Goal: Communication & Community: Connect with others

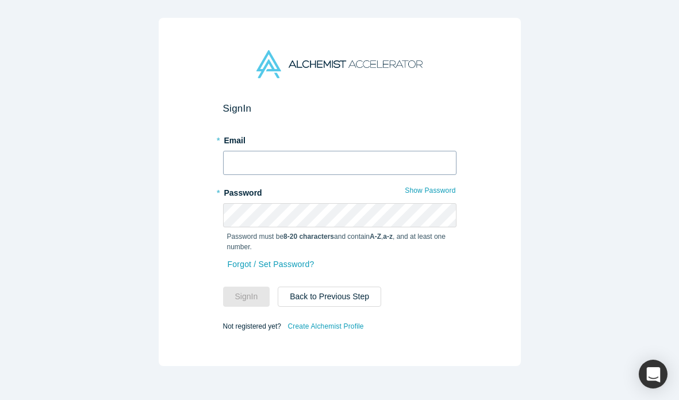
type input "[PERSON_NAME][EMAIL_ADDRESS][PERSON_NAME][DOMAIN_NAME]"
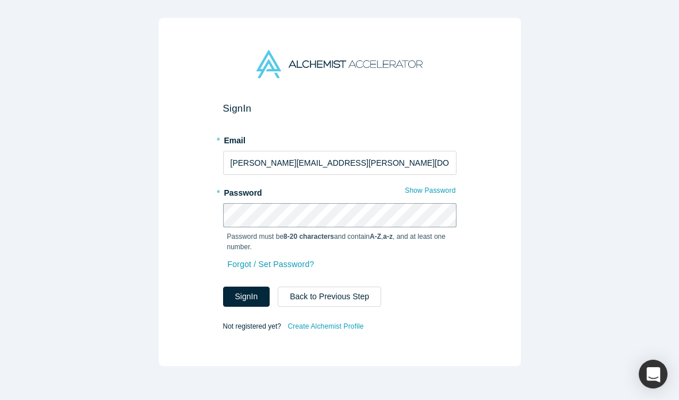
click at [223, 286] on button "Sign In" at bounding box center [246, 296] width 47 height 20
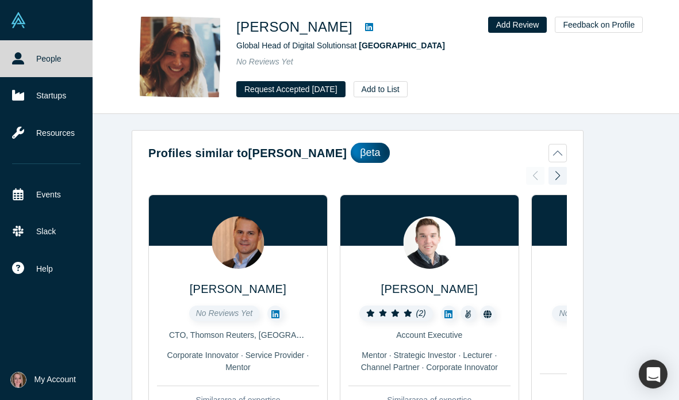
click at [51, 51] on link "People" at bounding box center [46, 58] width 93 height 37
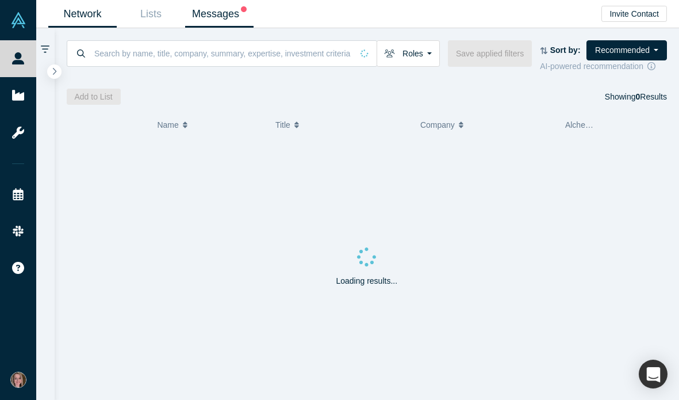
click at [213, 14] on link "Messages" at bounding box center [219, 14] width 68 height 27
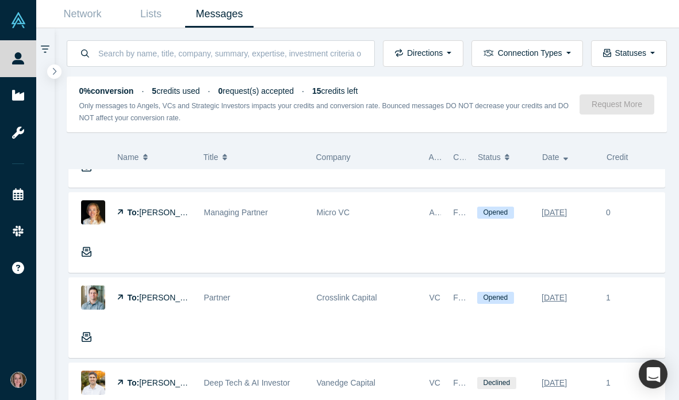
scroll to position [272, 0]
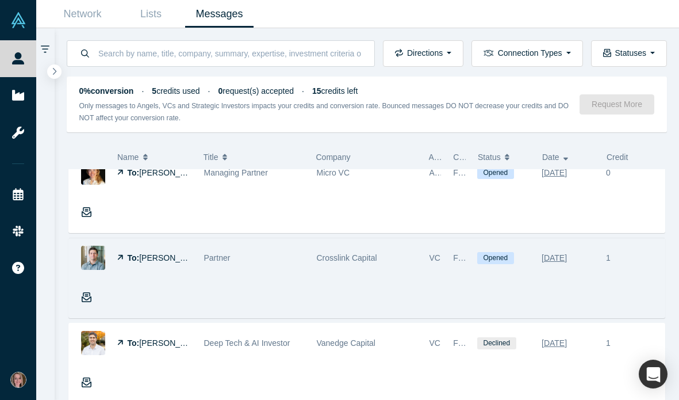
click at [91, 255] on img at bounding box center [93, 257] width 24 height 24
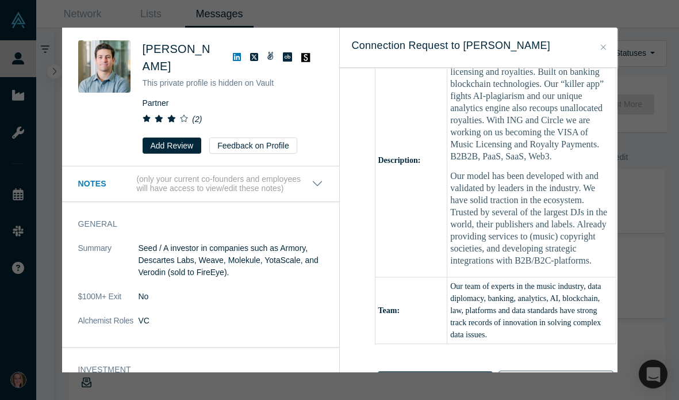
scroll to position [467, 0]
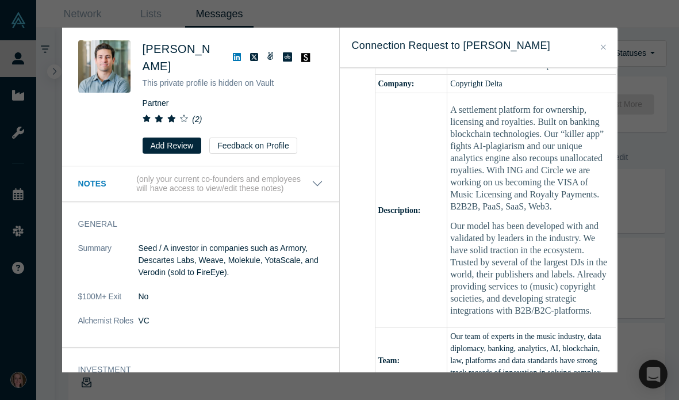
click at [601, 45] on icon "Close" at bounding box center [603, 46] width 5 height 5
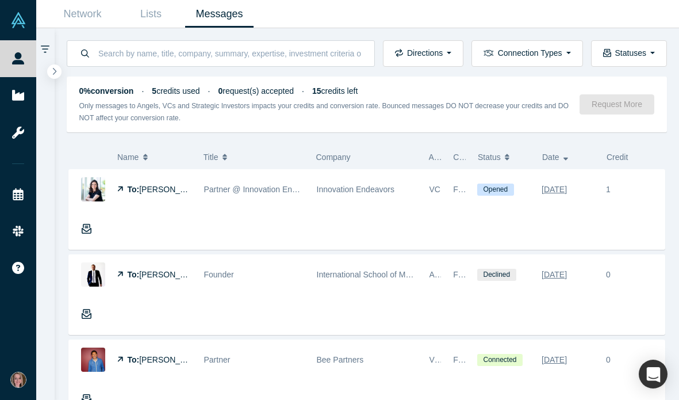
scroll to position [95, 0]
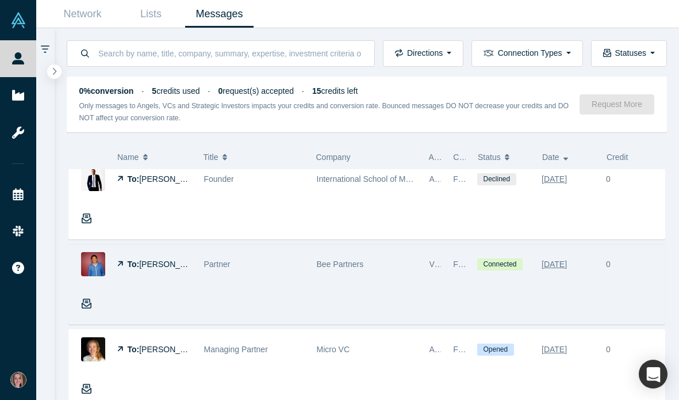
click at [229, 284] on div "To: [PERSON_NAME] Partner Bee Partners VC, Mentor Founder Reachout Connected [D…" at bounding box center [366, 284] width 597 height 80
click at [183, 264] on span "[PERSON_NAME]" at bounding box center [172, 263] width 66 height 9
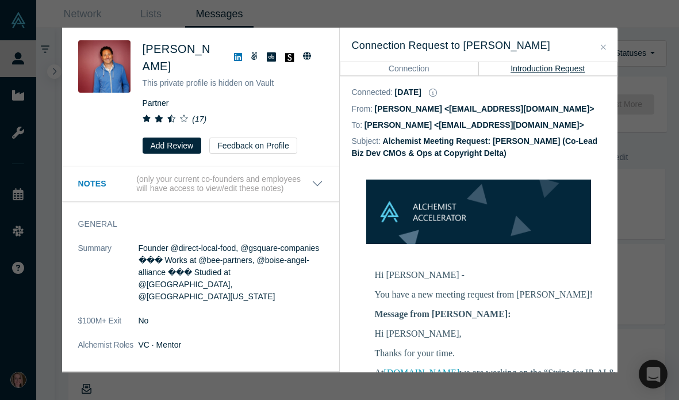
click at [449, 70] on button "Connection" at bounding box center [409, 69] width 139 height 14
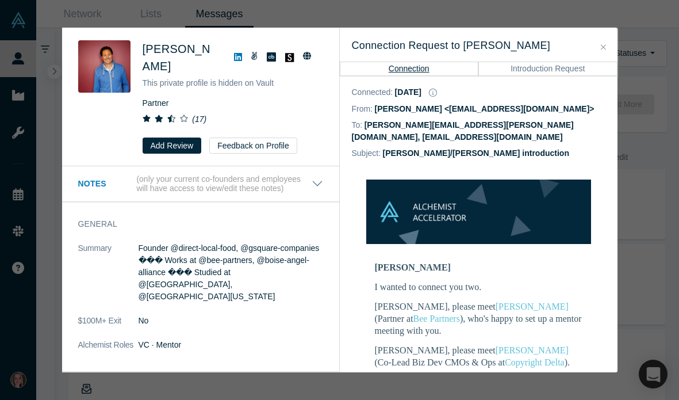
click at [552, 70] on button "Introduction Request" at bounding box center [547, 69] width 139 height 14
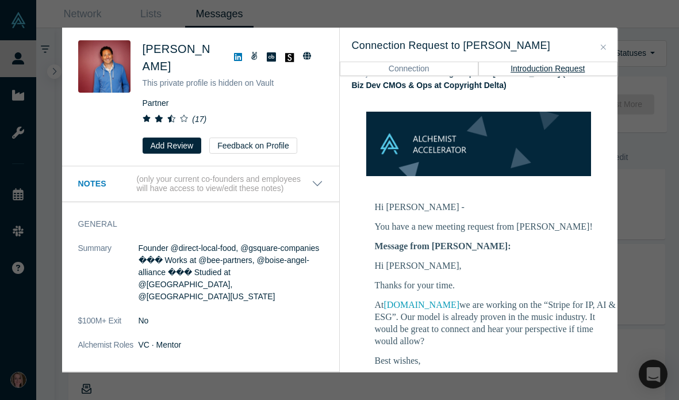
scroll to position [182, 0]
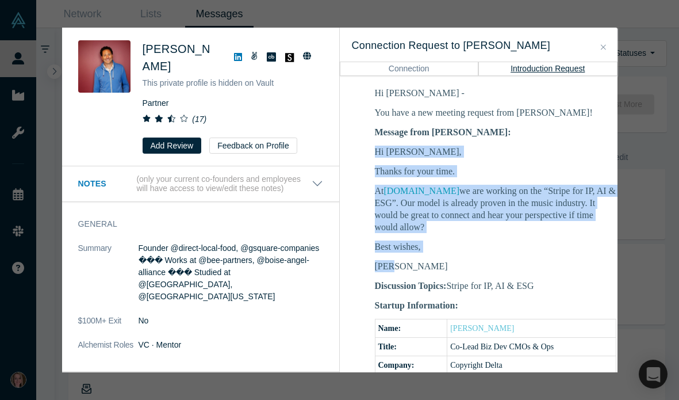
drag, startPoint x: 398, startPoint y: 270, endPoint x: 373, endPoint y: 148, distance: 125.2
copy div "Hi [PERSON_NAME], Thanks for your time. At [DOMAIN_NAME] we are working on the …"
click at [604, 46] on icon "Close" at bounding box center [603, 46] width 5 height 5
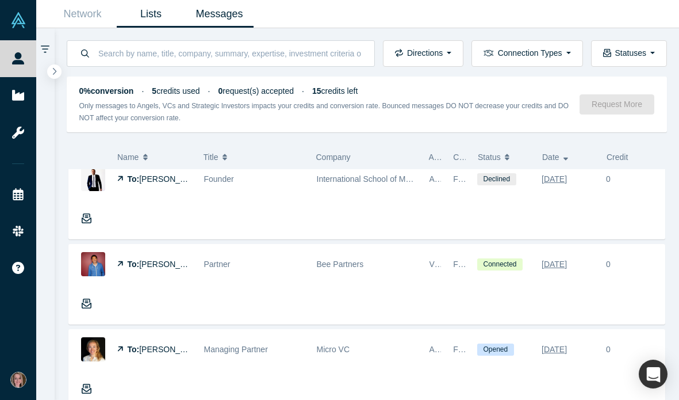
click at [154, 12] on link "Lists" at bounding box center [151, 14] width 68 height 27
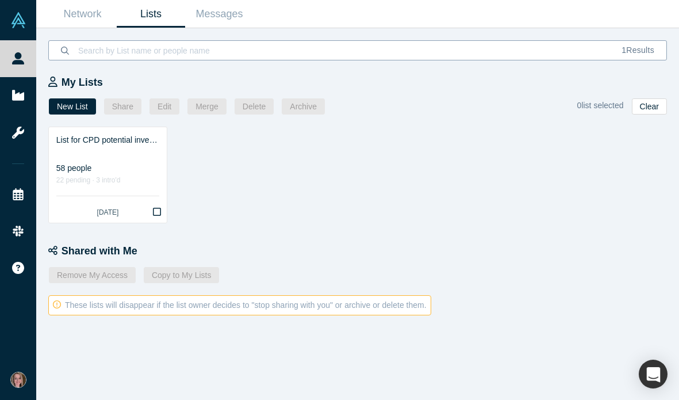
click at [257, 51] on input at bounding box center [343, 50] width 532 height 27
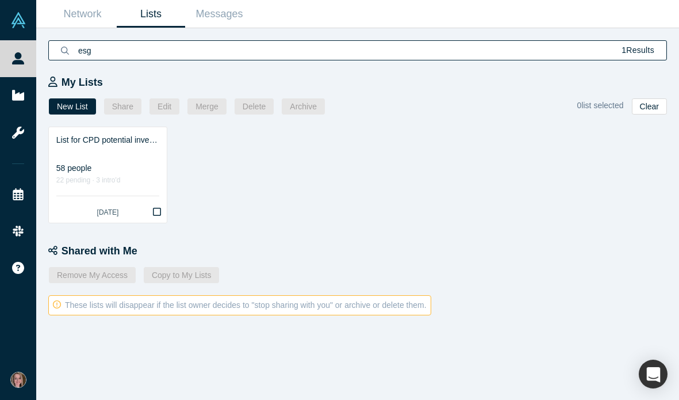
type input "esg"
click at [90, 13] on link "Network" at bounding box center [82, 14] width 68 height 27
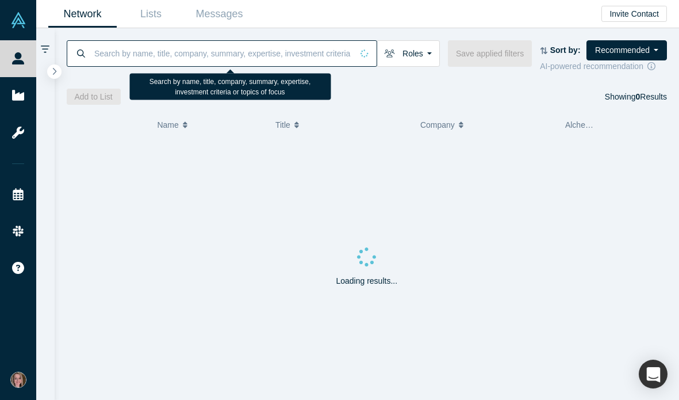
click at [158, 50] on input at bounding box center [222, 53] width 259 height 27
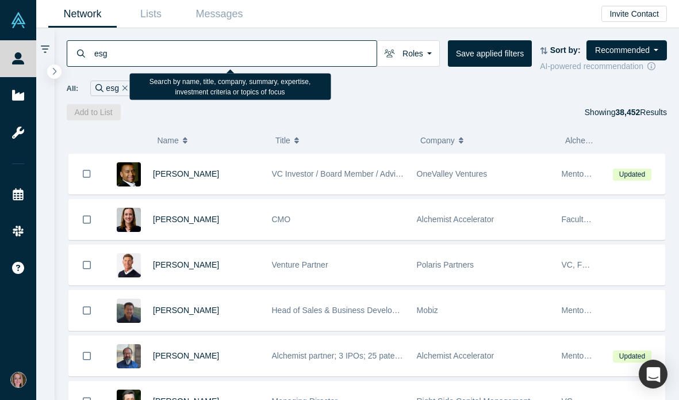
type input "esg"
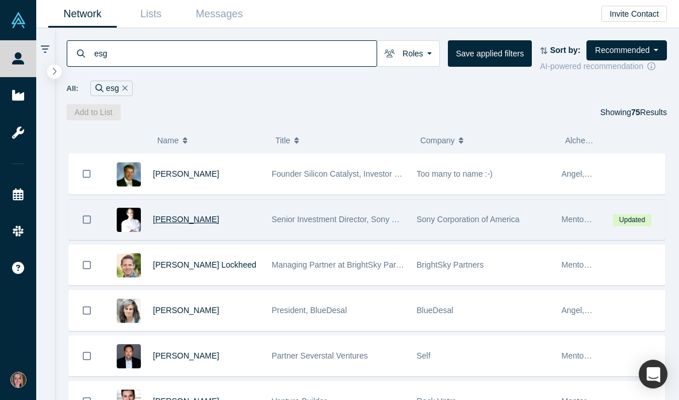
click at [168, 217] on span "[PERSON_NAME]" at bounding box center [186, 218] width 66 height 9
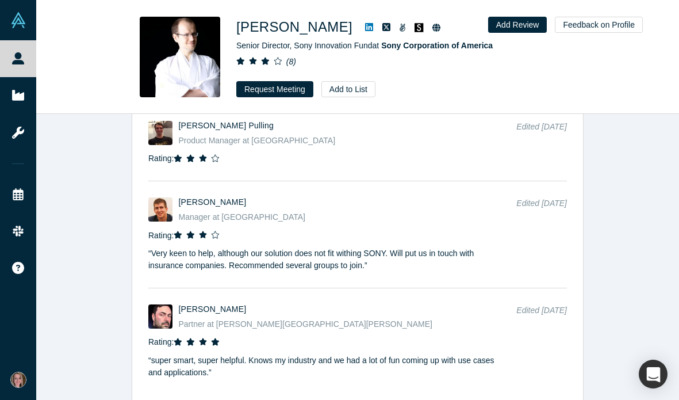
scroll to position [1904, 0]
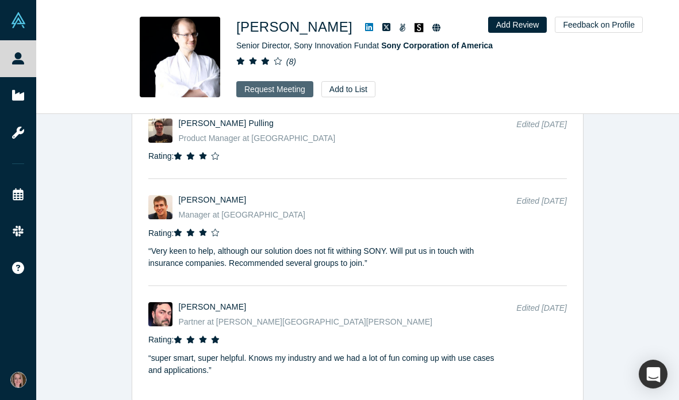
click at [260, 93] on button "Request Meeting" at bounding box center [274, 89] width 77 height 16
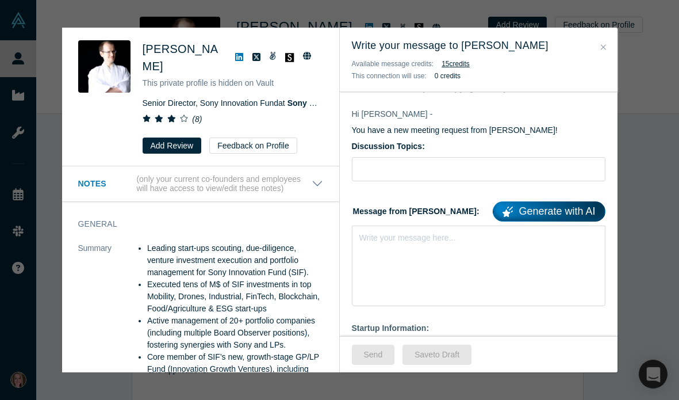
scroll to position [66, 0]
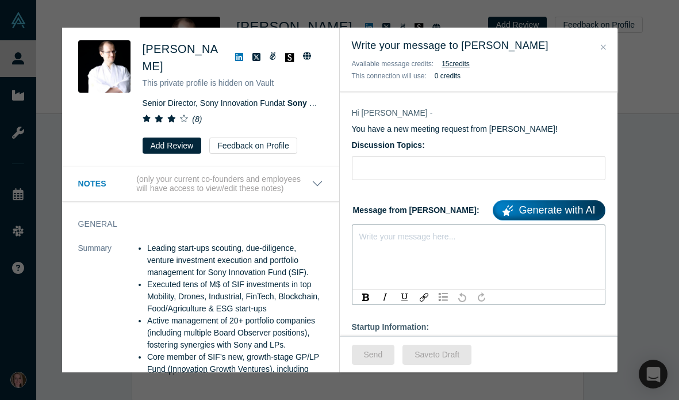
click at [374, 234] on div "rdw-editor" at bounding box center [479, 234] width 238 height 12
paste div "rdw-editor"
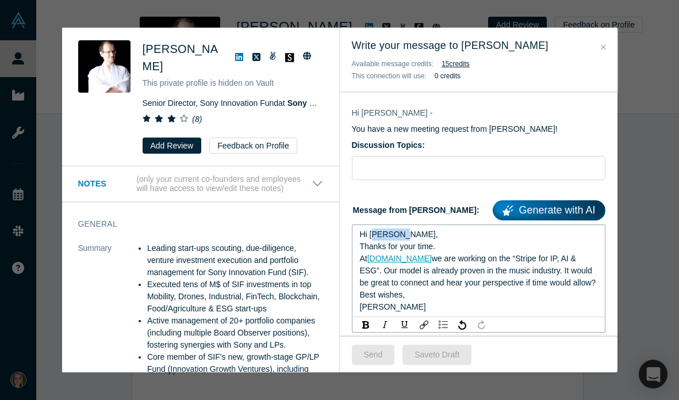
drag, startPoint x: 400, startPoint y: 237, endPoint x: 374, endPoint y: 233, distance: 26.8
click at [374, 233] on div "Hi [PERSON_NAME]," at bounding box center [479, 234] width 238 height 12
click at [397, 178] on input "Discussion Topics:" at bounding box center [479, 168] width 254 height 24
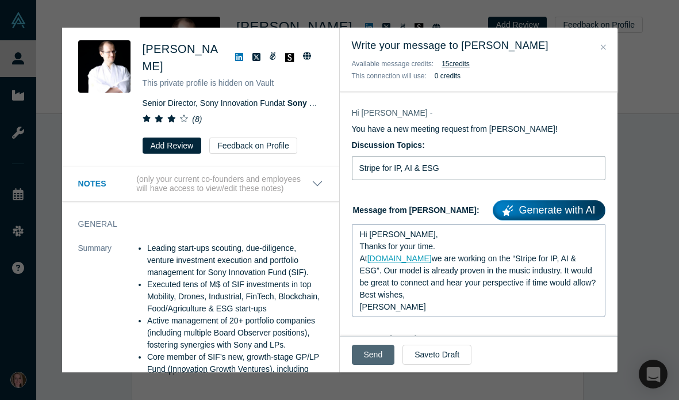
type input "Stripe for IP, AI & ESG"
click at [369, 356] on button "Send" at bounding box center [373, 354] width 43 height 20
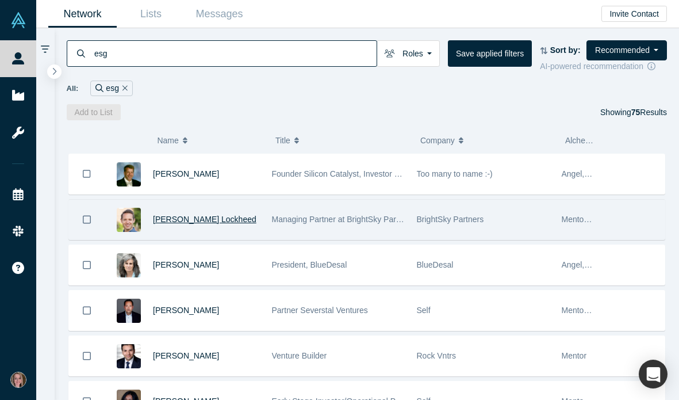
click at [183, 221] on span "[PERSON_NAME] Lockheed" at bounding box center [204, 218] width 103 height 9
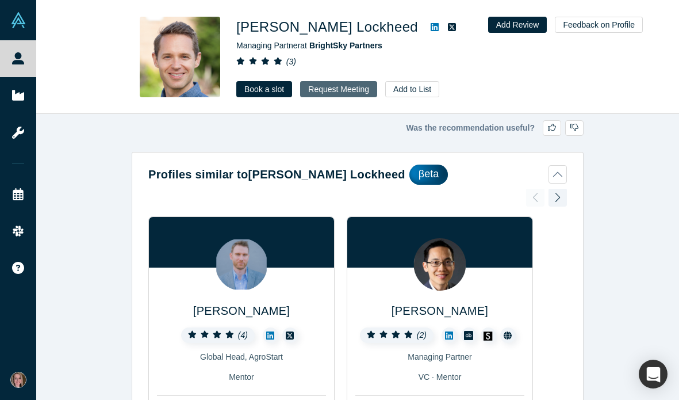
click at [339, 86] on button "Request Meeting" at bounding box center [338, 89] width 77 height 16
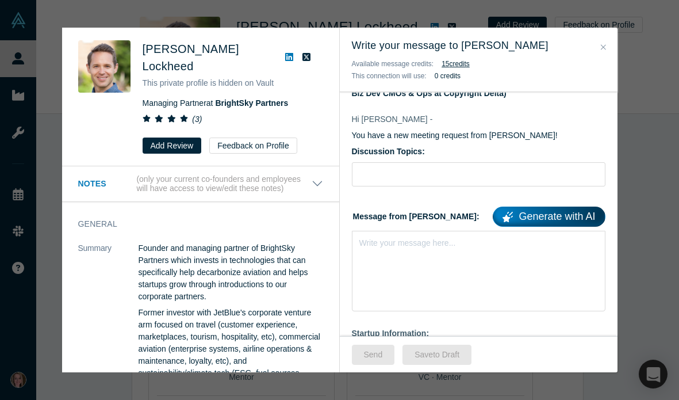
scroll to position [75, 0]
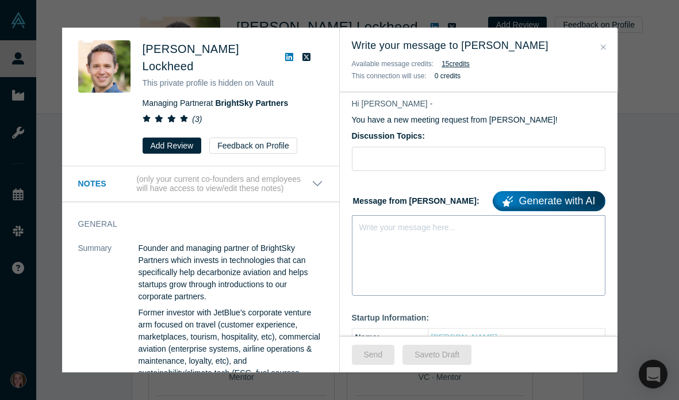
click at [383, 239] on div "Write your message here..." at bounding box center [479, 255] width 254 height 80
click at [367, 228] on div "rdw-editor" at bounding box center [479, 225] width 238 height 12
paste div "rdw-editor"
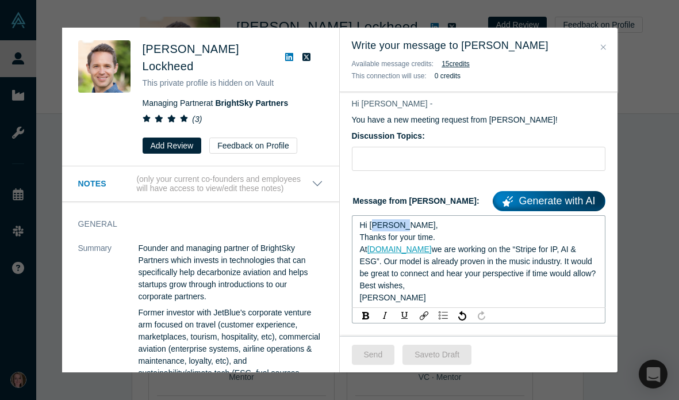
drag, startPoint x: 396, startPoint y: 227, endPoint x: 377, endPoint y: 227, distance: 19.0
click at [377, 227] on span "Hi [PERSON_NAME]," at bounding box center [399, 224] width 78 height 9
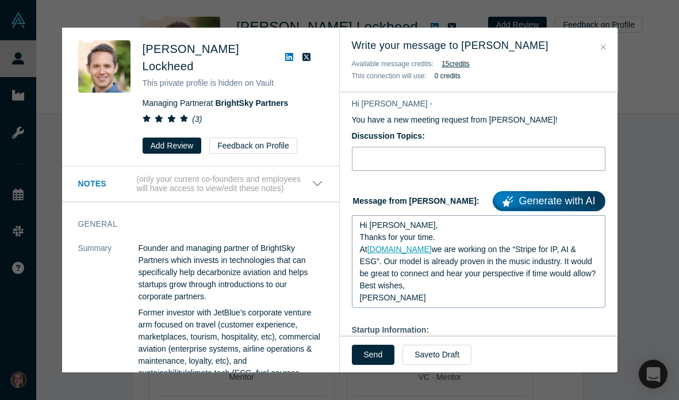
click at [394, 159] on input "Discussion Topics:" at bounding box center [479, 159] width 254 height 24
type input "Stripe for IP, AI & ESG"
click at [363, 352] on button "Send" at bounding box center [373, 354] width 43 height 20
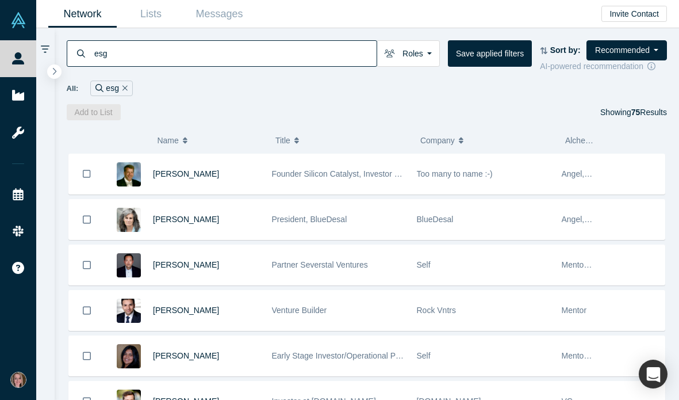
scroll to position [1, 0]
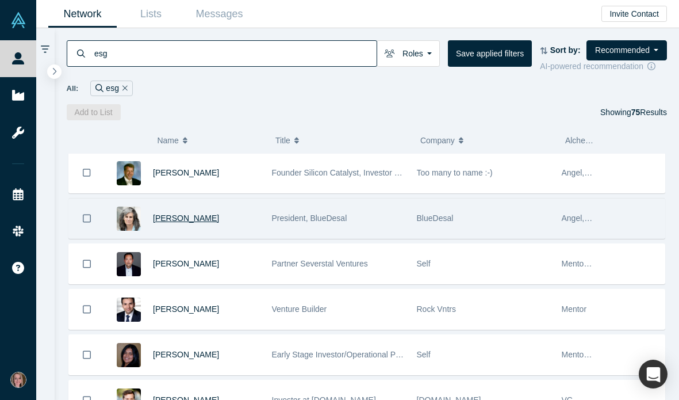
click at [185, 214] on span "[PERSON_NAME]" at bounding box center [186, 217] width 66 height 9
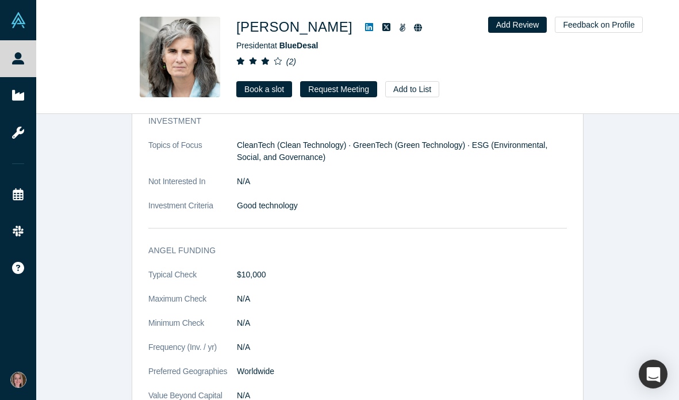
scroll to position [1247, 0]
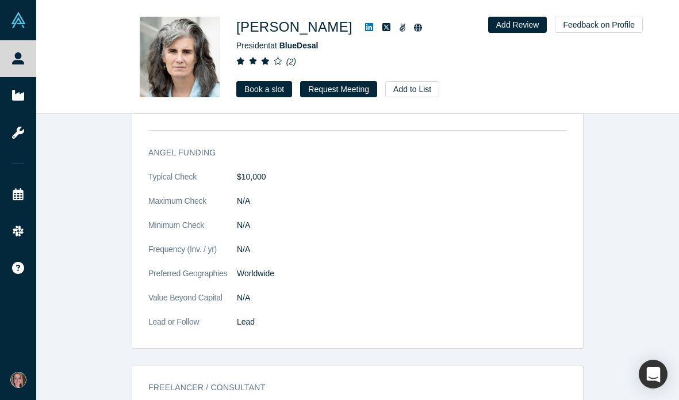
click at [347, 74] on div "[PERSON_NAME] President at BlueDesal ( 2 ) Book a slot Request Meeting Add to L…" at bounding box center [397, 57] width 322 height 80
click at [347, 85] on button "Request Meeting" at bounding box center [338, 89] width 77 height 16
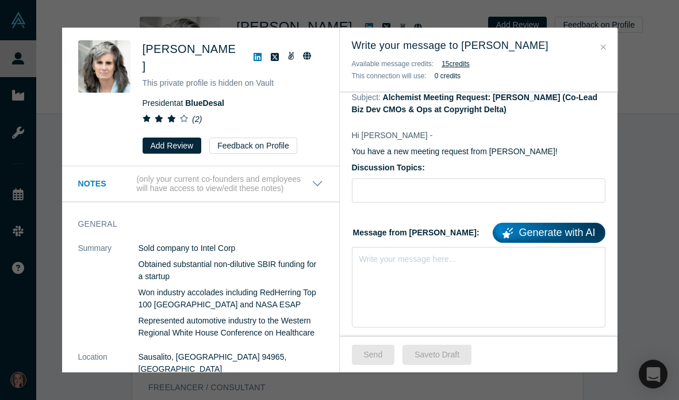
scroll to position [58, 0]
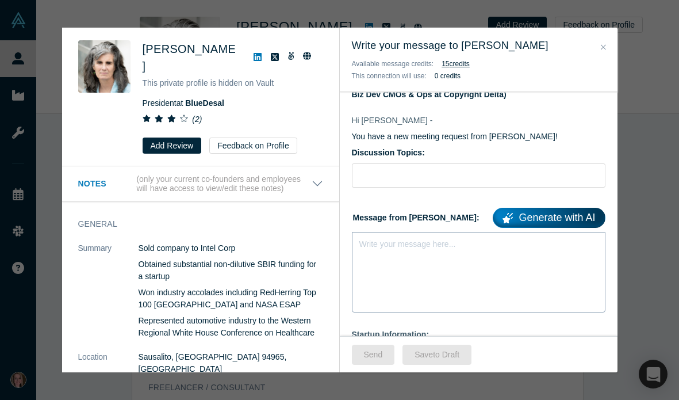
click at [375, 248] on div "Write your message here..." at bounding box center [407, 244] width 97 height 12
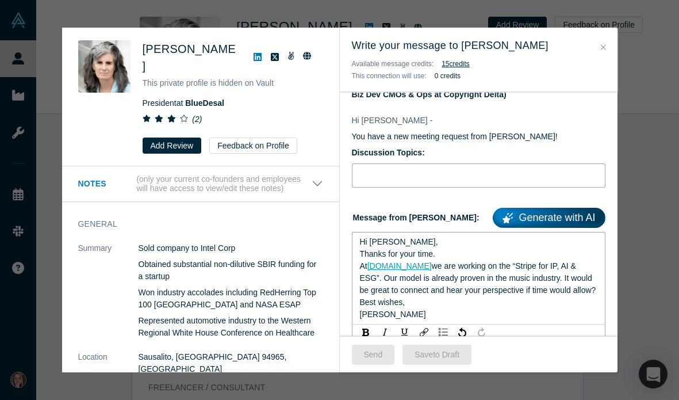
click at [402, 178] on input "Discussion Topics:" at bounding box center [479, 175] width 254 height 24
type input "s"
type input "Stripe for IP, AI & ESG"
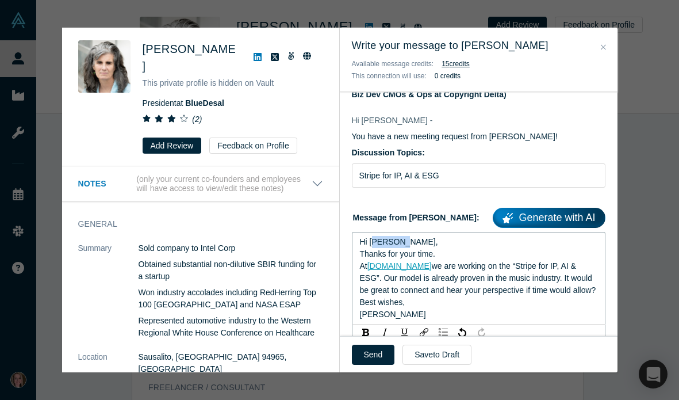
drag, startPoint x: 398, startPoint y: 241, endPoint x: 377, endPoint y: 240, distance: 21.3
click at [377, 240] on div "Hi [PERSON_NAME]," at bounding box center [479, 242] width 238 height 12
click at [375, 352] on button "Send" at bounding box center [373, 354] width 43 height 20
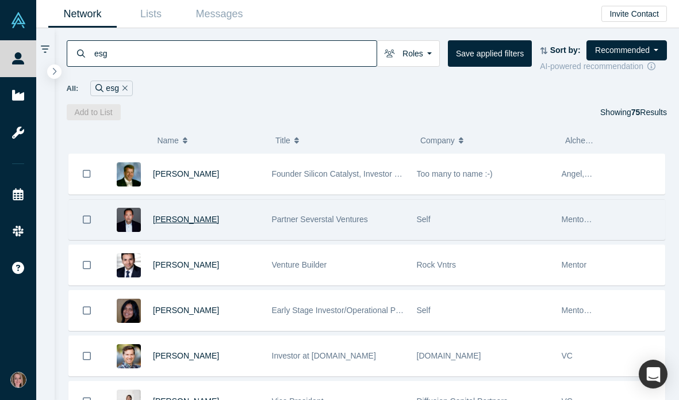
click at [204, 218] on span "[PERSON_NAME]" at bounding box center [186, 218] width 66 height 9
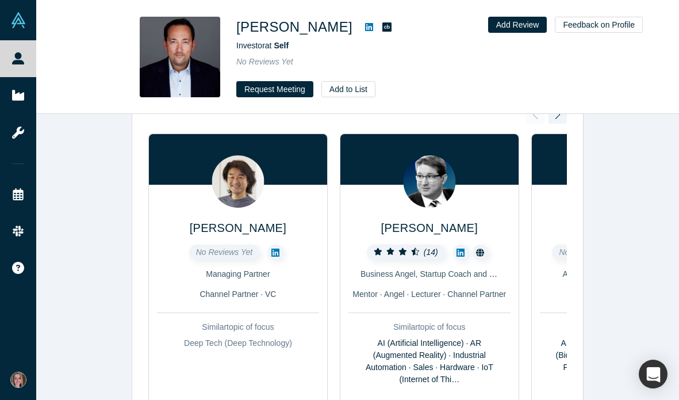
scroll to position [83, 0]
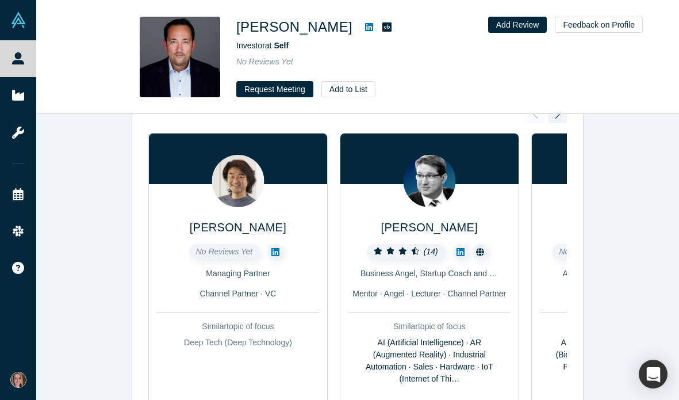
click at [247, 205] on h2 "[PERSON_NAME]" at bounding box center [238, 210] width 162 height 52
click at [246, 183] on img at bounding box center [238, 181] width 52 height 52
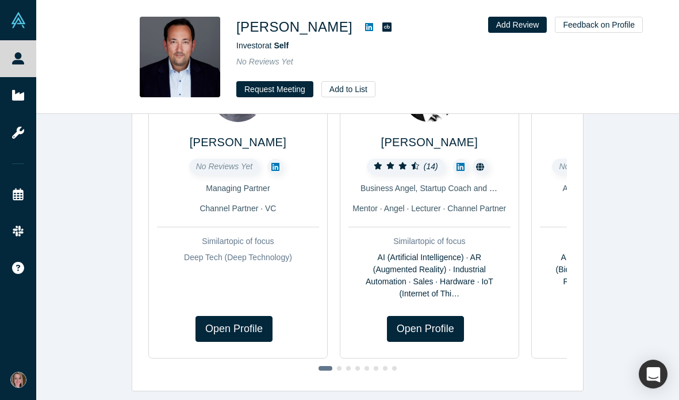
scroll to position [197, 0]
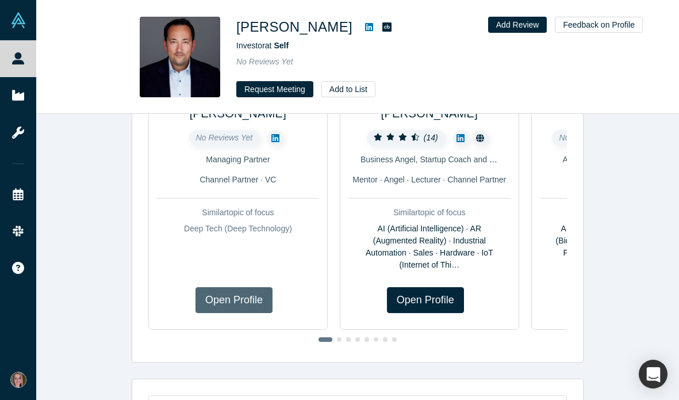
click at [229, 308] on link "Open Profile" at bounding box center [233, 300] width 77 height 26
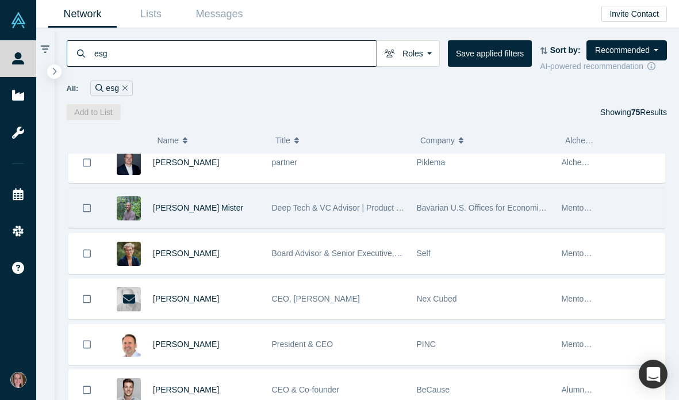
scroll to position [357, 0]
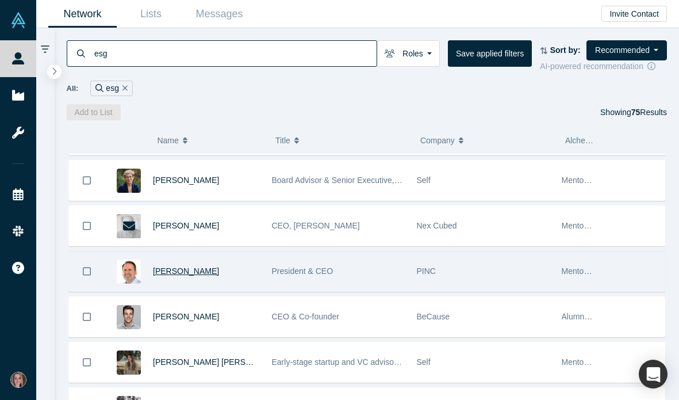
click at [183, 271] on span "[PERSON_NAME]" at bounding box center [186, 270] width 66 height 9
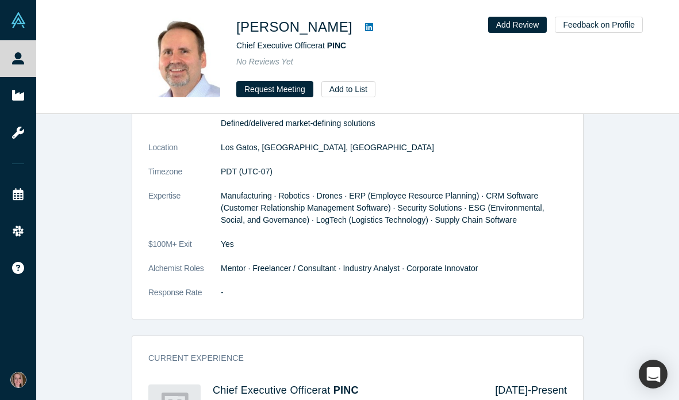
scroll to position [662, 0]
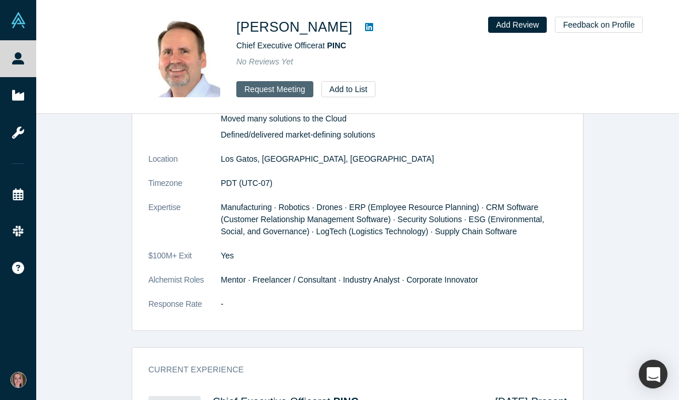
click at [279, 90] on button "Request Meeting" at bounding box center [274, 89] width 77 height 16
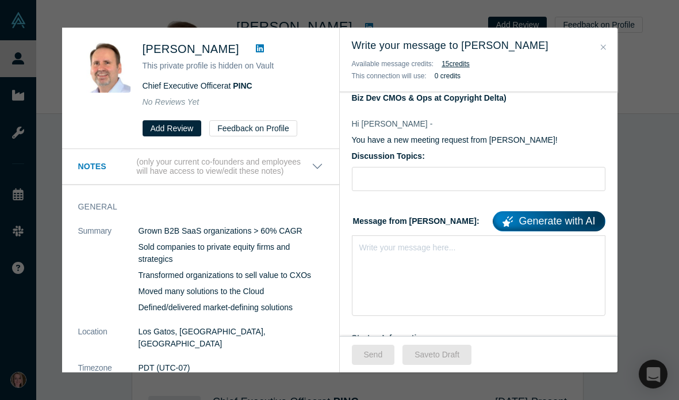
scroll to position [70, 0]
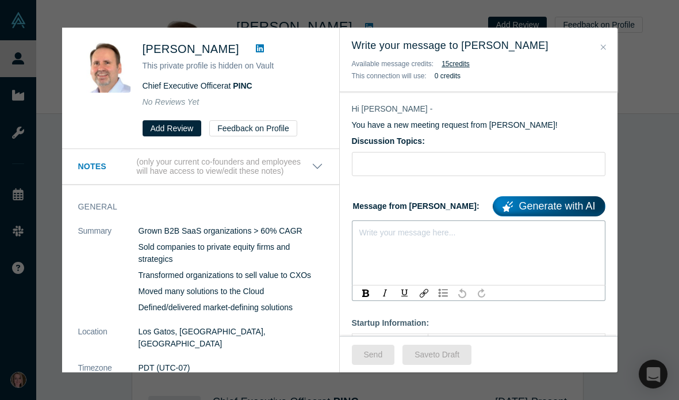
click at [375, 233] on div "rdw-editor" at bounding box center [479, 230] width 238 height 12
paste div "rdw-editor"
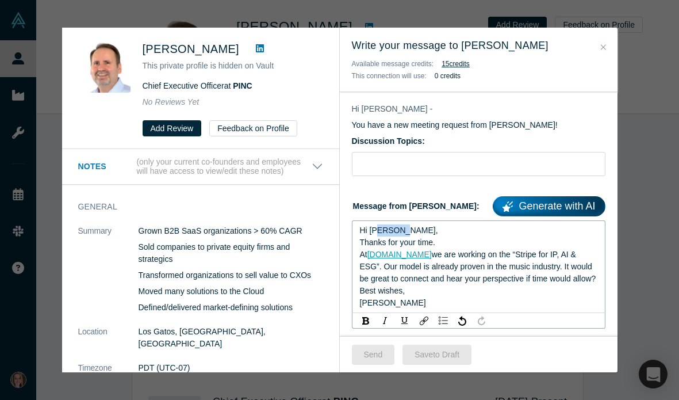
drag, startPoint x: 405, startPoint y: 233, endPoint x: 381, endPoint y: 233, distance: 24.7
click at [381, 233] on div "Hi [PERSON_NAME]," at bounding box center [479, 230] width 238 height 12
click at [409, 162] on input "Discussion Topics:" at bounding box center [479, 164] width 254 height 24
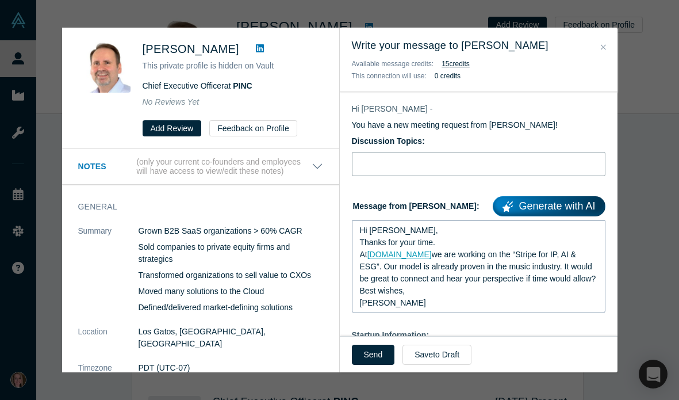
type input "Stripe for IP, AI & ESG"
click at [376, 356] on button "Send" at bounding box center [373, 354] width 43 height 20
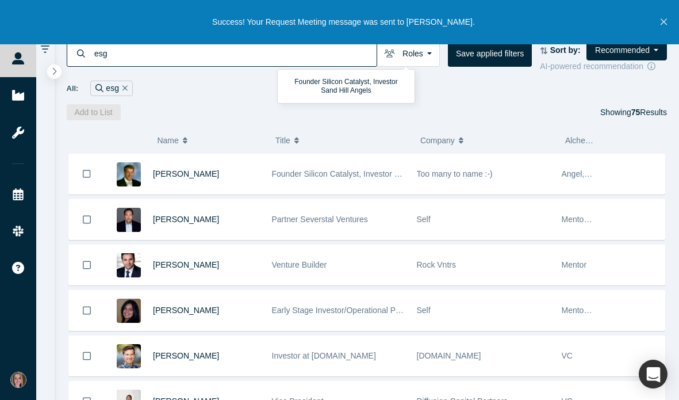
scroll to position [129, 0]
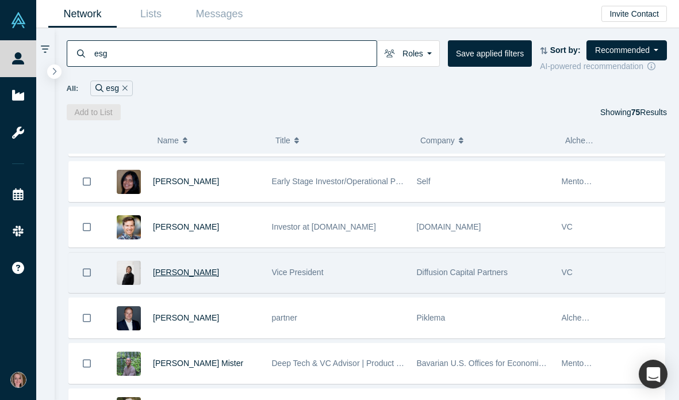
click at [178, 267] on span "[PERSON_NAME]" at bounding box center [186, 271] width 66 height 9
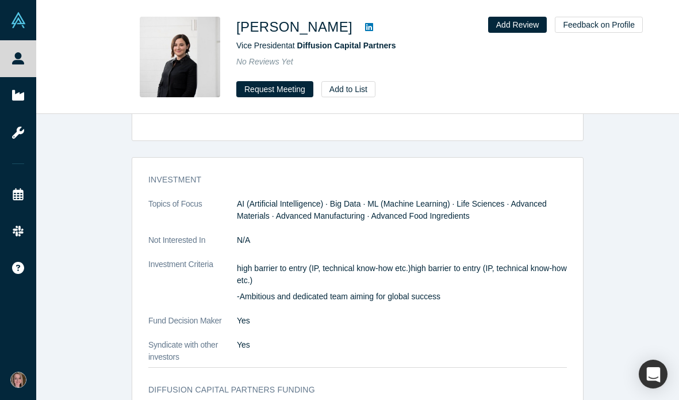
scroll to position [838, 0]
click at [263, 91] on button "Request Meeting" at bounding box center [274, 89] width 77 height 16
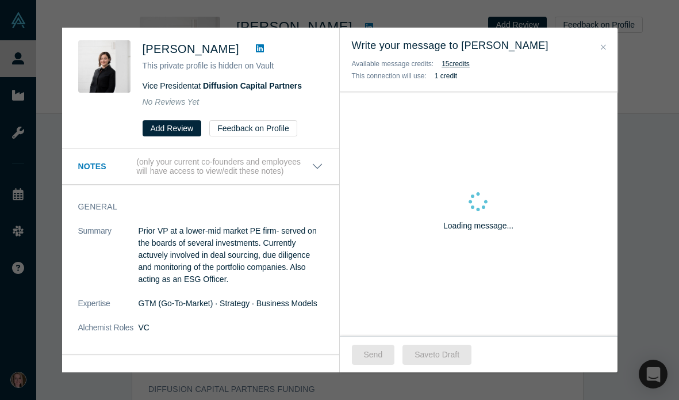
click at [605, 47] on icon "Close" at bounding box center [603, 47] width 5 height 8
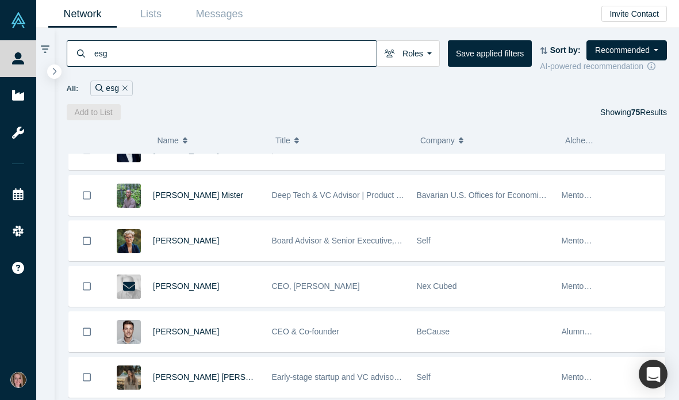
scroll to position [297, 0]
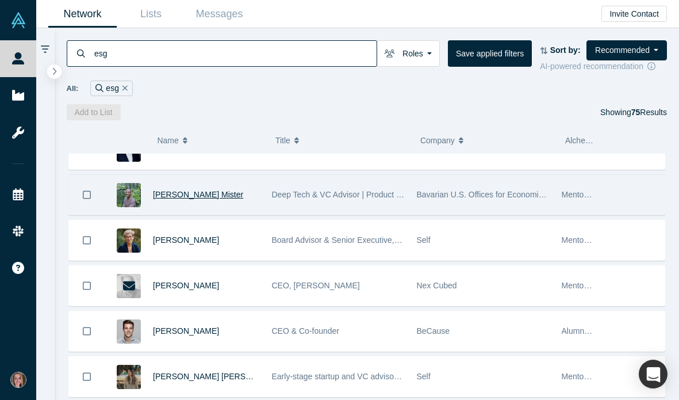
click at [199, 190] on span "[PERSON_NAME] Mister" at bounding box center [198, 194] width 90 height 9
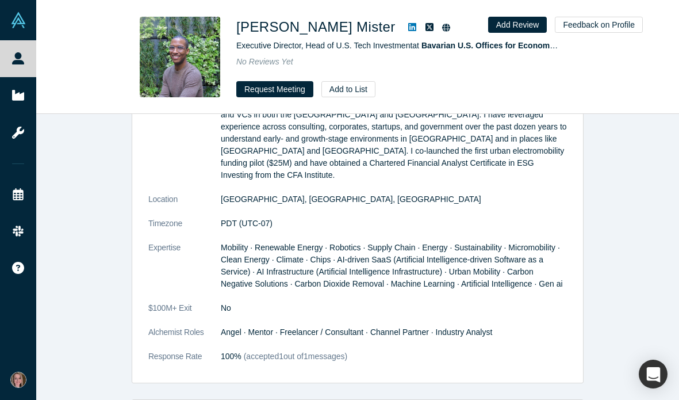
scroll to position [614, 0]
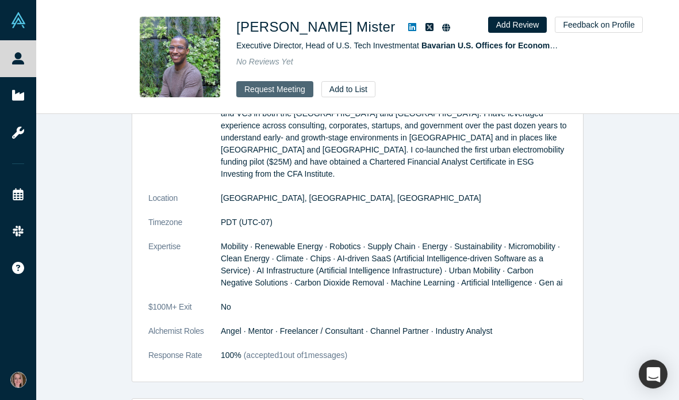
click at [266, 89] on button "Request Meeting" at bounding box center [274, 89] width 77 height 16
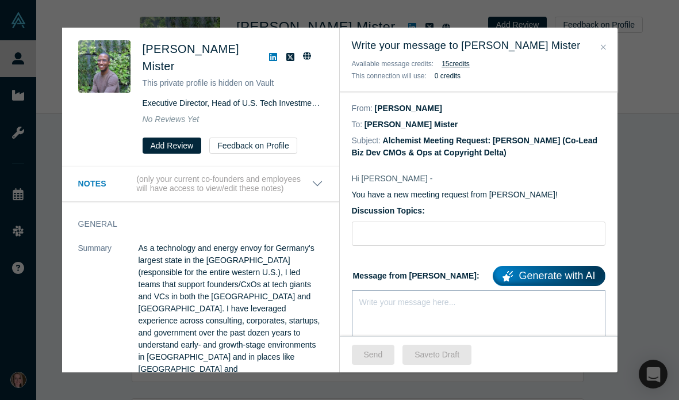
click at [369, 304] on div "rdw-editor" at bounding box center [479, 300] width 238 height 12
paste div "rdw-editor"
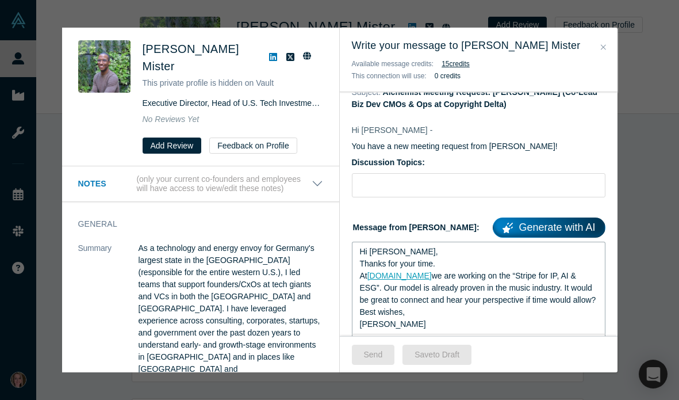
scroll to position [48, 0]
drag, startPoint x: 400, startPoint y: 251, endPoint x: 370, endPoint y: 251, distance: 30.5
click at [370, 251] on div "Hi [PERSON_NAME]," at bounding box center [479, 252] width 238 height 12
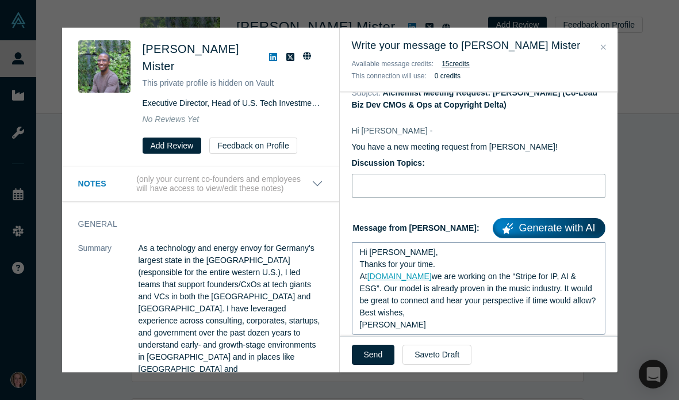
click at [406, 181] on input "Discussion Topics:" at bounding box center [479, 186] width 254 height 24
type input "Stripe for IP, AI & ESG"
click at [374, 352] on button "Send" at bounding box center [373, 354] width 43 height 20
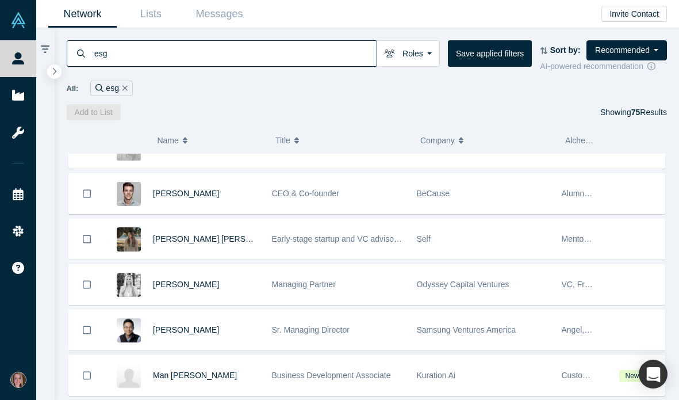
scroll to position [410, 0]
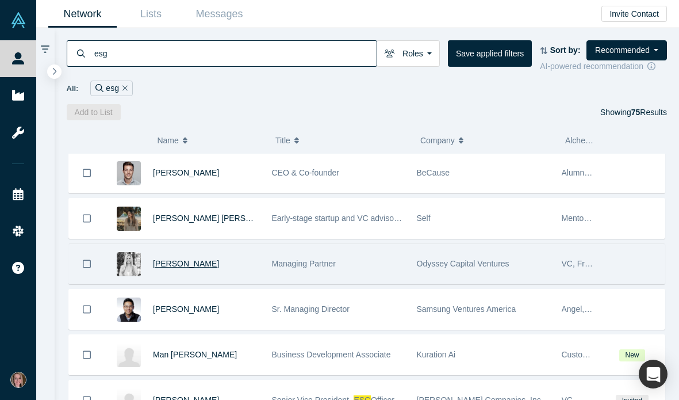
click at [189, 264] on span "[PERSON_NAME]" at bounding box center [186, 263] width 66 height 9
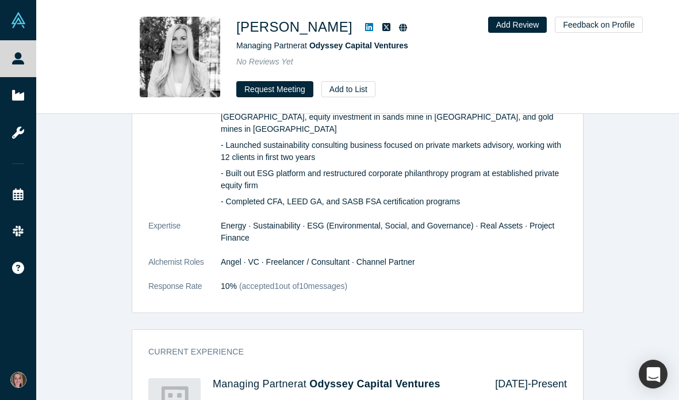
scroll to position [652, 0]
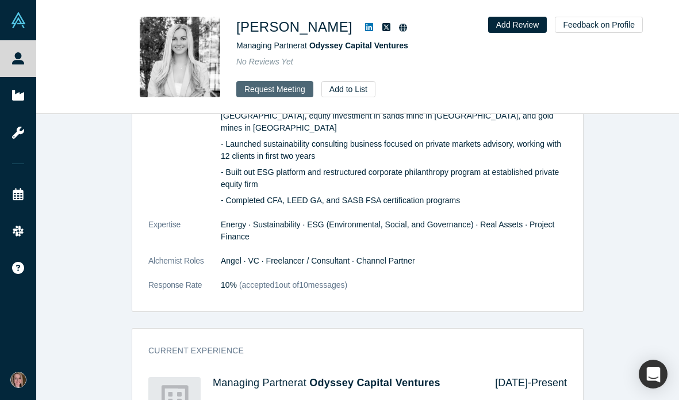
click at [256, 88] on button "Request Meeting" at bounding box center [274, 89] width 77 height 16
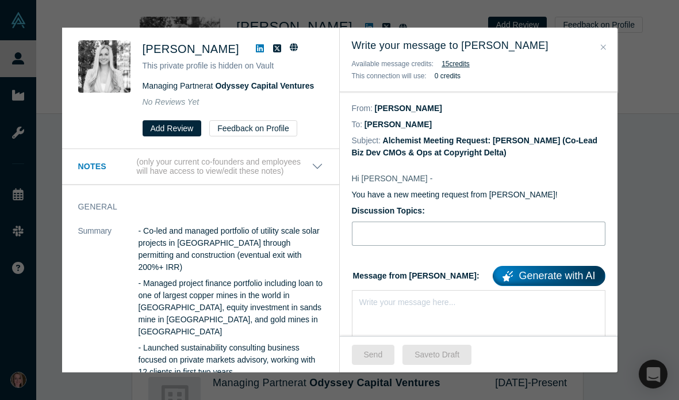
click at [388, 229] on input "Discussion Topics:" at bounding box center [479, 233] width 254 height 24
type input "Stripe for IP, AI & ESG"
click at [379, 298] on div "rdw-editor" at bounding box center [479, 300] width 238 height 12
paste div "rdw-editor"
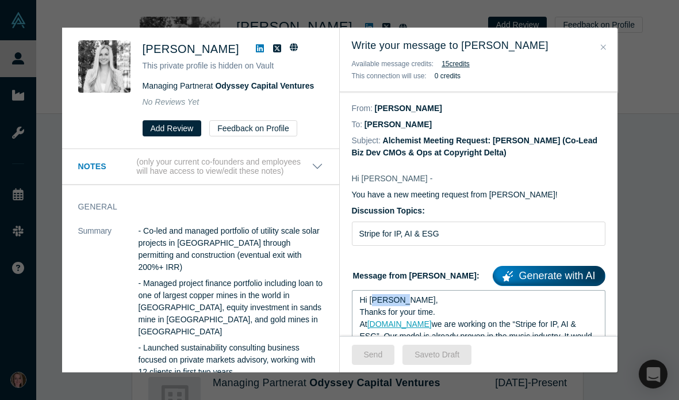
drag, startPoint x: 399, startPoint y: 298, endPoint x: 375, endPoint y: 298, distance: 24.1
click at [375, 298] on div "Hi [PERSON_NAME]," at bounding box center [479, 300] width 238 height 12
click at [378, 354] on button "Send" at bounding box center [373, 354] width 43 height 20
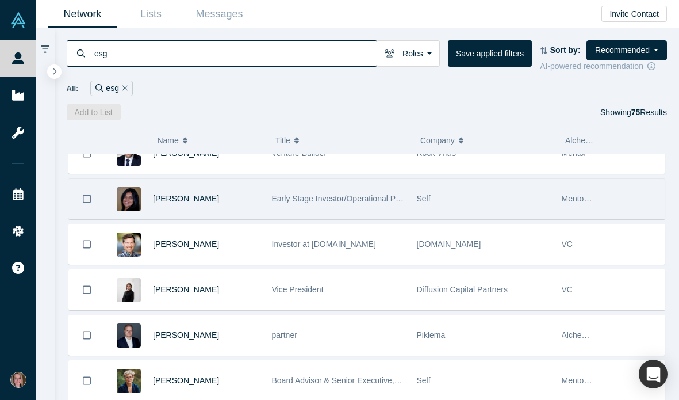
scroll to position [117, 0]
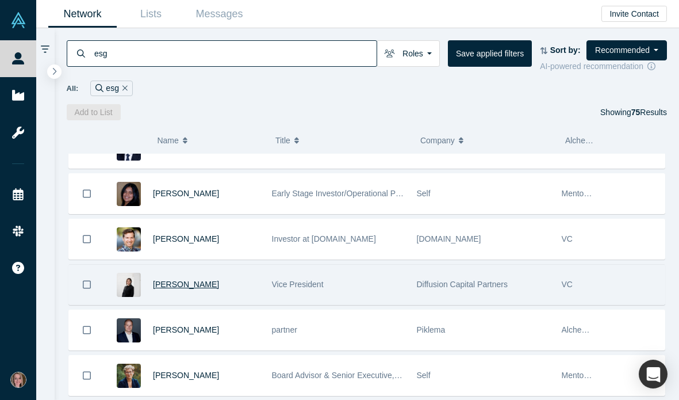
click at [179, 283] on span "[PERSON_NAME]" at bounding box center [186, 283] width 66 height 9
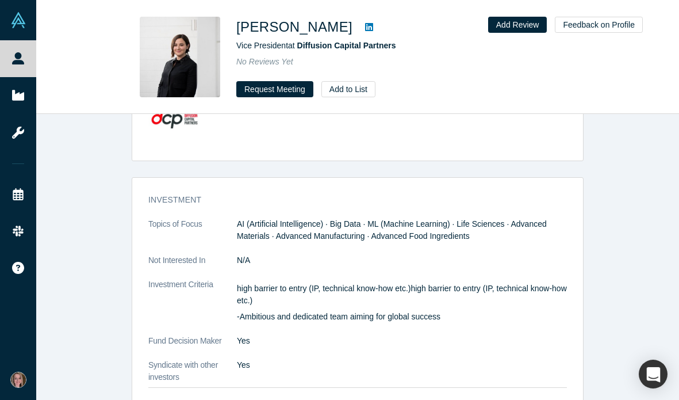
scroll to position [818, 0]
click at [289, 91] on button "Request Meeting" at bounding box center [274, 89] width 77 height 16
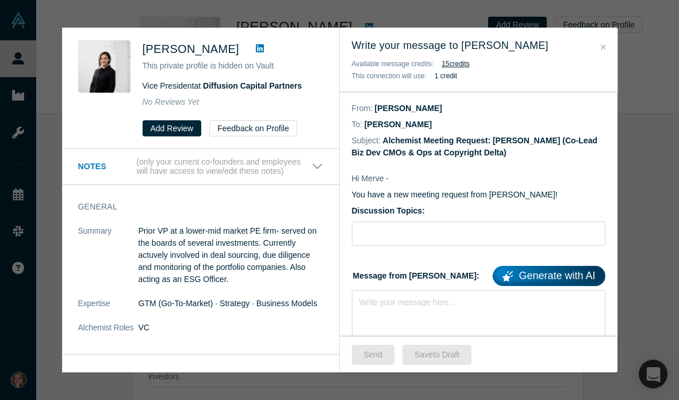
click at [601, 48] on icon "Close" at bounding box center [603, 47] width 5 height 8
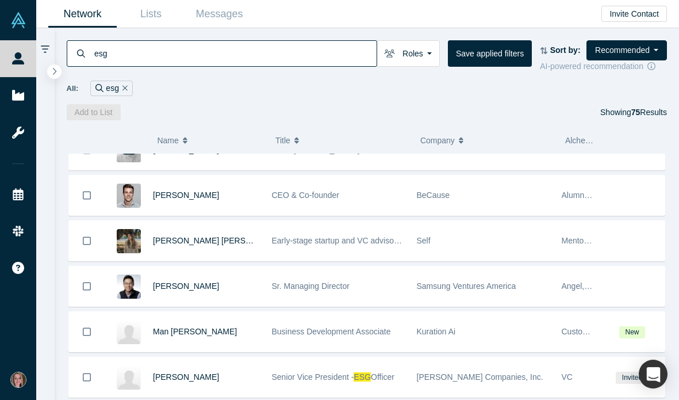
scroll to position [390, 0]
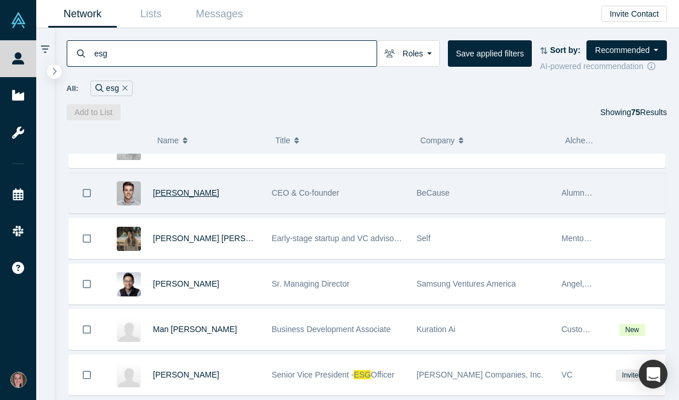
click at [213, 191] on span "[PERSON_NAME]" at bounding box center [186, 192] width 66 height 9
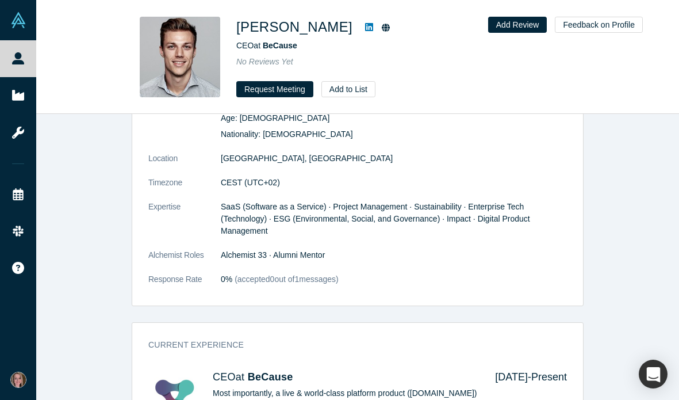
scroll to position [368, 0]
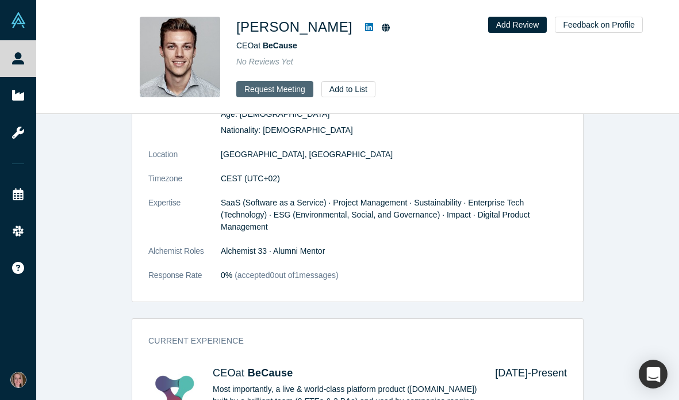
click at [288, 89] on button "Request Meeting" at bounding box center [274, 89] width 77 height 16
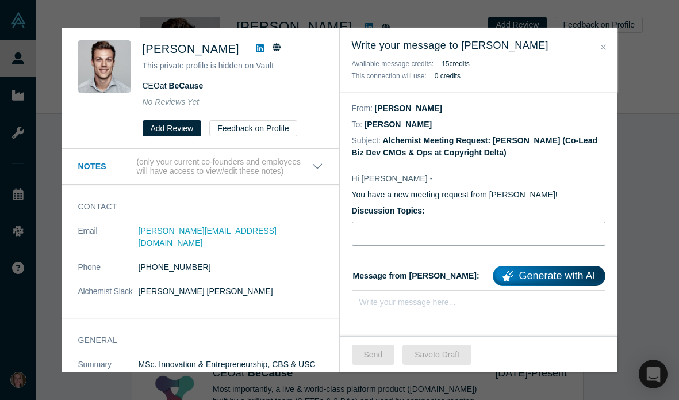
click at [397, 225] on input "Discussion Topics:" at bounding box center [479, 233] width 254 height 24
type input "Stripe for IP, AI & ESG"
click at [388, 300] on div "rdw-editor" at bounding box center [479, 300] width 238 height 12
paste div "rdw-editor"
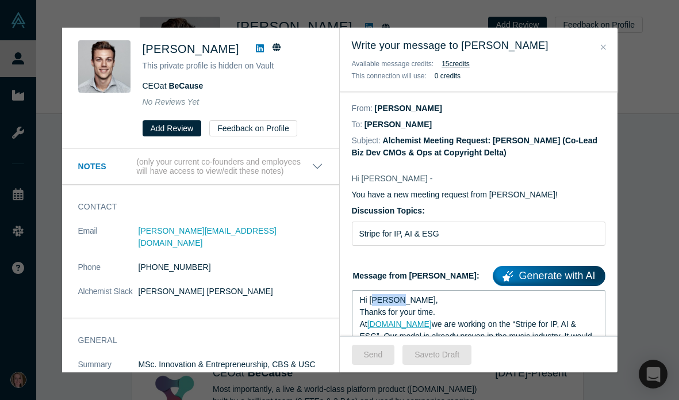
drag, startPoint x: 395, startPoint y: 301, endPoint x: 375, endPoint y: 301, distance: 19.5
click at [375, 301] on span "Hi [PERSON_NAME]," at bounding box center [399, 299] width 78 height 9
click at [377, 356] on button "Send" at bounding box center [373, 354] width 43 height 20
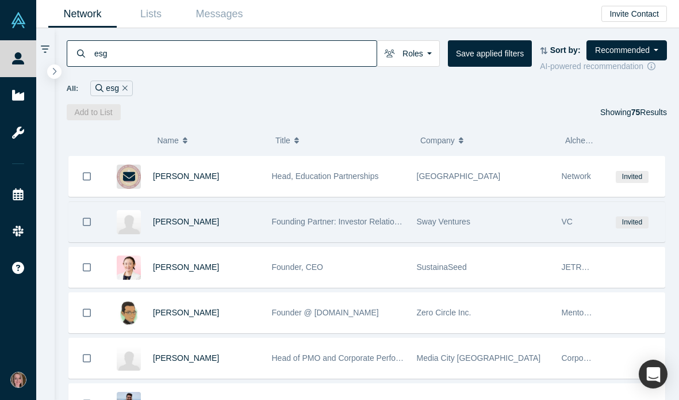
scroll to position [589, 0]
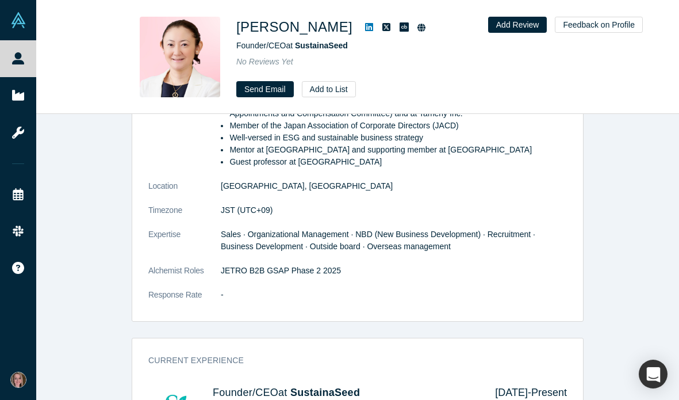
scroll to position [884, 0]
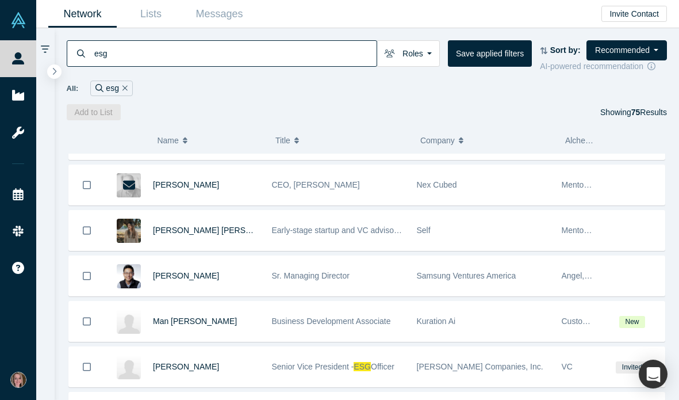
scroll to position [354, 0]
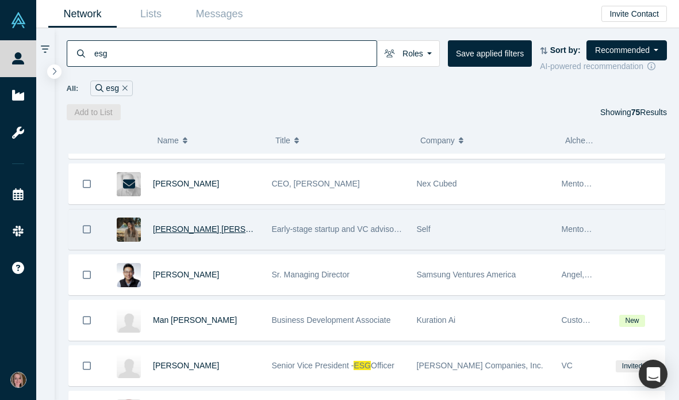
click at [229, 225] on span "[PERSON_NAME] [PERSON_NAME]" at bounding box center [220, 228] width 135 height 9
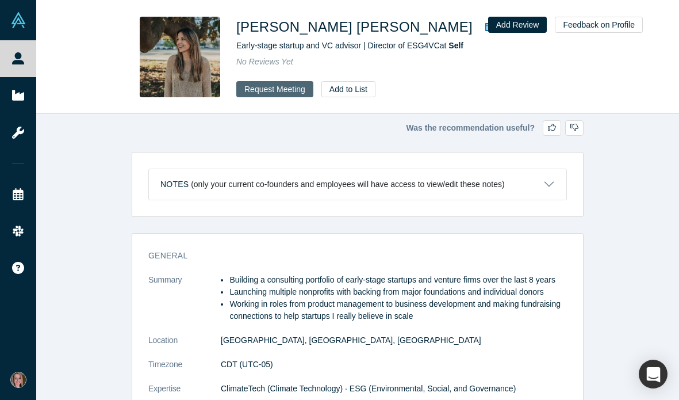
click at [282, 85] on button "Request Meeting" at bounding box center [274, 89] width 77 height 16
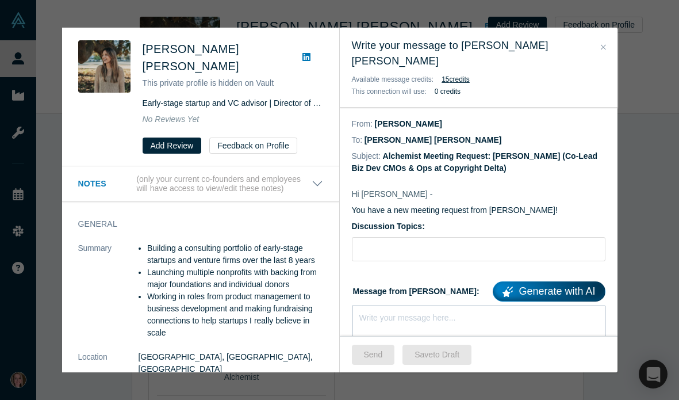
click at [396, 309] on div "rdw-editor" at bounding box center [479, 315] width 238 height 12
paste div "rdw-editor"
drag, startPoint x: 395, startPoint y: 298, endPoint x: 371, endPoint y: 298, distance: 23.6
click at [371, 310] on span "Hi [PERSON_NAME]," at bounding box center [399, 314] width 78 height 9
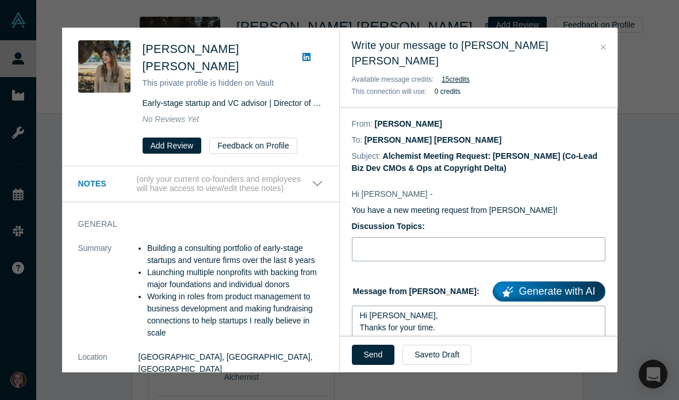
click at [389, 239] on input "Discussion Topics:" at bounding box center [479, 249] width 254 height 24
type input "Stripe for IP, AI & ESG"
click at [366, 356] on button "Send" at bounding box center [373, 354] width 43 height 20
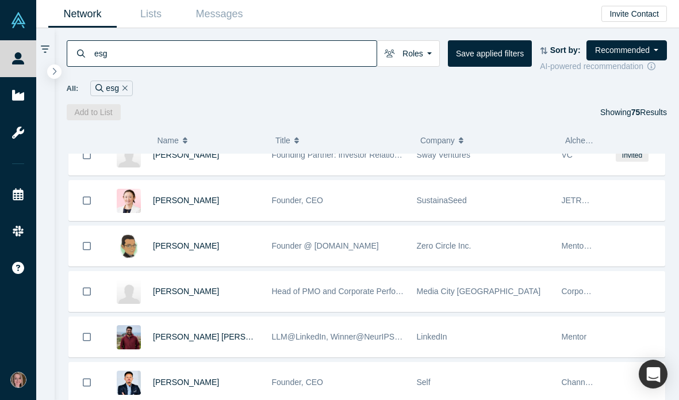
scroll to position [611, 0]
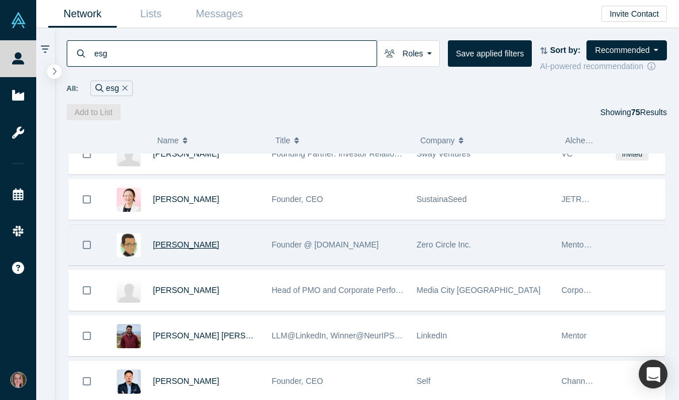
click at [183, 247] on span "[PERSON_NAME]" at bounding box center [186, 244] width 66 height 9
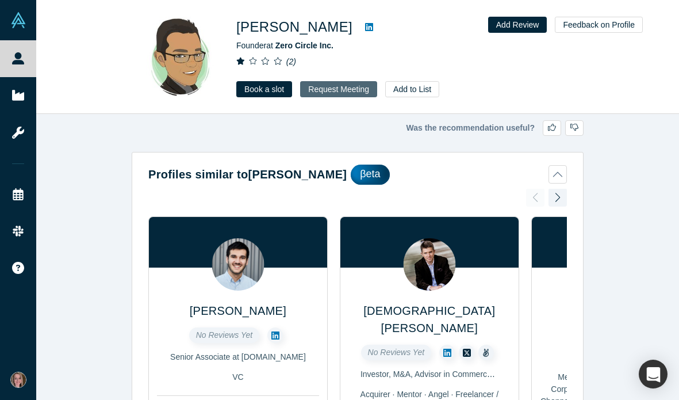
click at [327, 89] on button "Request Meeting" at bounding box center [338, 89] width 77 height 16
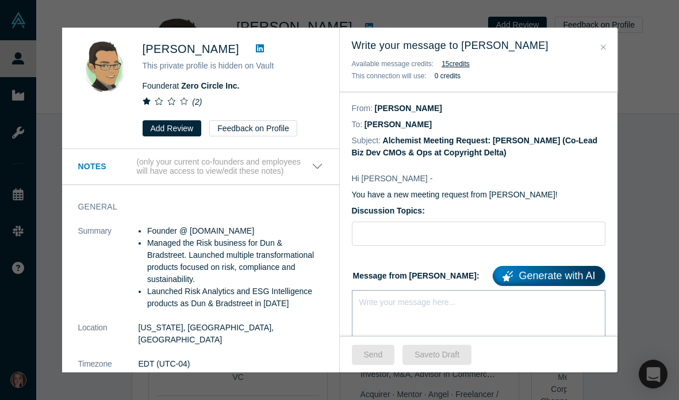
click at [373, 301] on div "rdw-editor" at bounding box center [479, 300] width 238 height 12
paste div "rdw-editor"
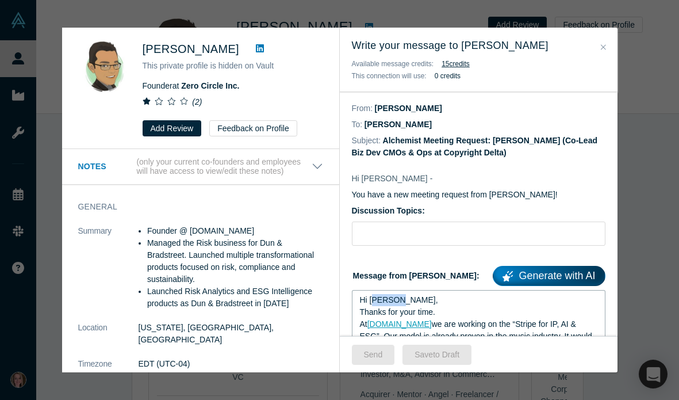
drag, startPoint x: 395, startPoint y: 298, endPoint x: 375, endPoint y: 297, distance: 19.6
click at [375, 297] on span "Hi [PERSON_NAME]," at bounding box center [399, 299] width 78 height 9
click at [414, 235] on input "Discussion Topics:" at bounding box center [479, 233] width 254 height 24
type input "Stripe for IP, AI & ESG"
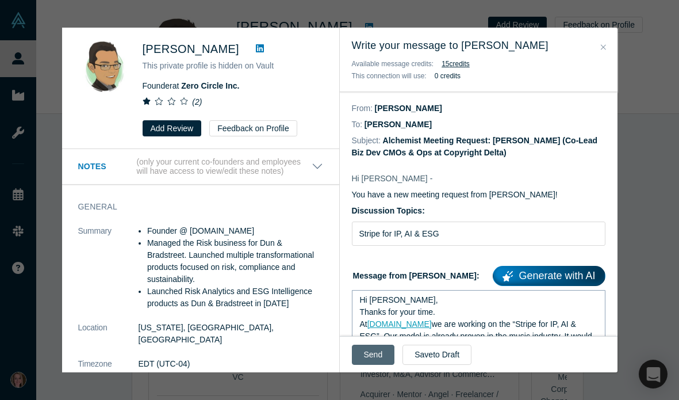
click at [377, 362] on button "Send" at bounding box center [373, 354] width 43 height 20
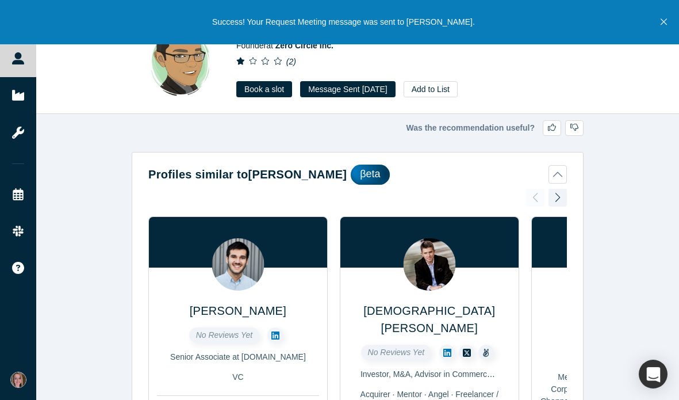
scroll to position [131, 0]
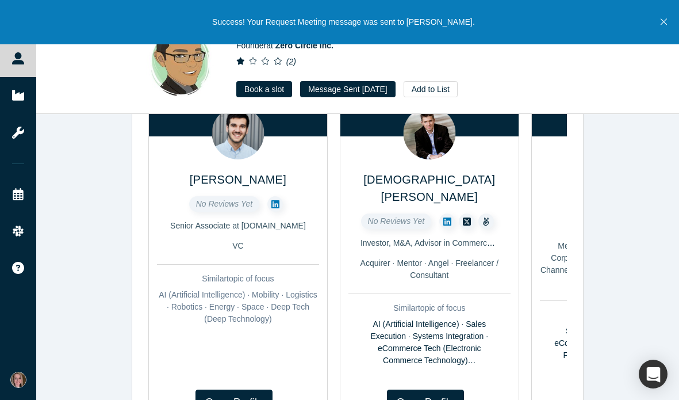
click at [428, 140] on img at bounding box center [429, 133] width 52 height 52
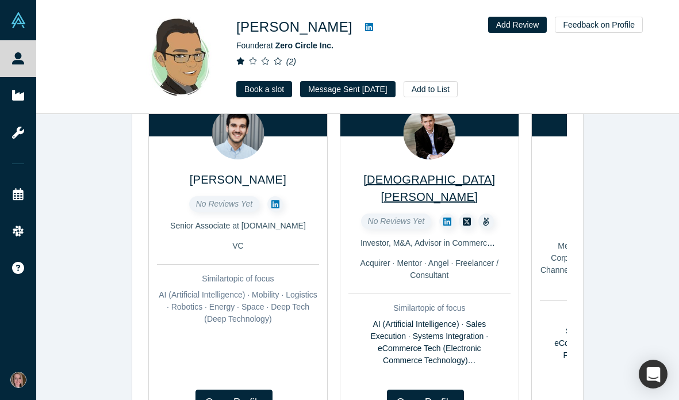
click at [429, 178] on span "[DEMOGRAPHIC_DATA][PERSON_NAME]" at bounding box center [429, 188] width 132 height 30
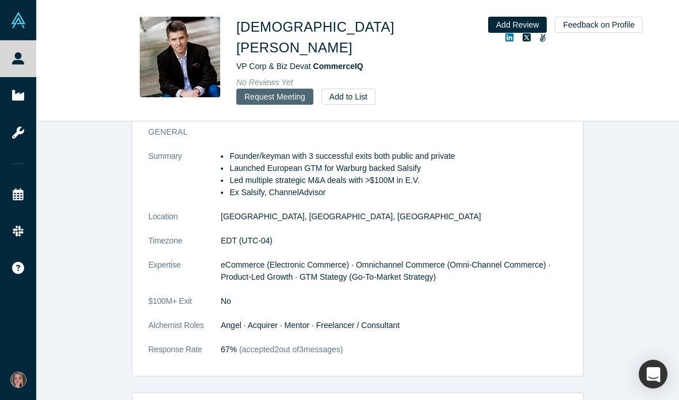
scroll to position [545, 0]
click at [285, 89] on button "Request Meeting" at bounding box center [274, 97] width 77 height 16
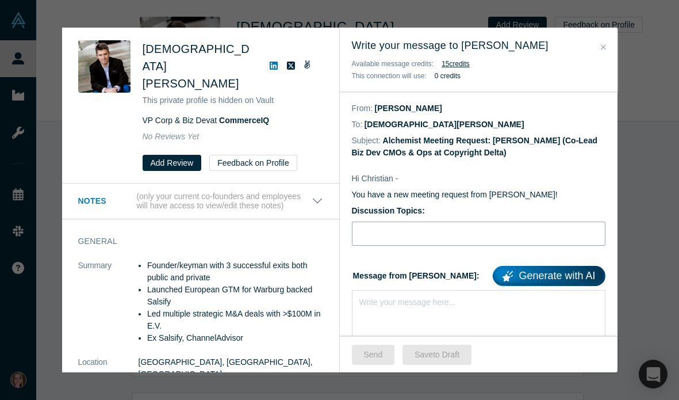
click at [388, 232] on input "Discussion Topics:" at bounding box center [479, 233] width 254 height 24
type input "Stripe for IP, AI & ESG"
click at [365, 310] on div "Write your message here..." at bounding box center [479, 330] width 254 height 80
paste div "rdw-editor"
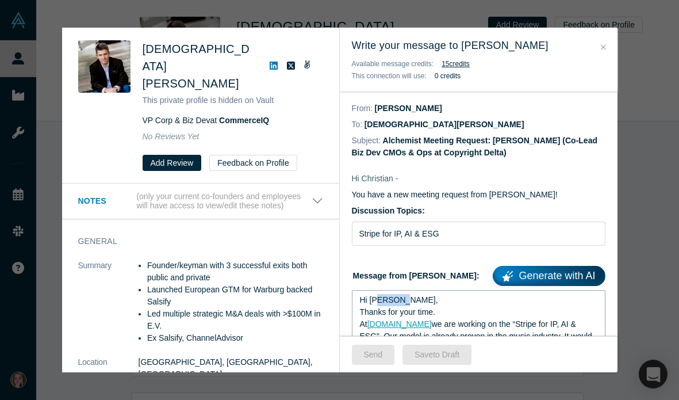
drag, startPoint x: 396, startPoint y: 301, endPoint x: 378, endPoint y: 300, distance: 17.9
click at [378, 300] on span "Hi [PERSON_NAME]," at bounding box center [399, 299] width 78 height 9
click at [381, 354] on button "Send" at bounding box center [373, 354] width 43 height 20
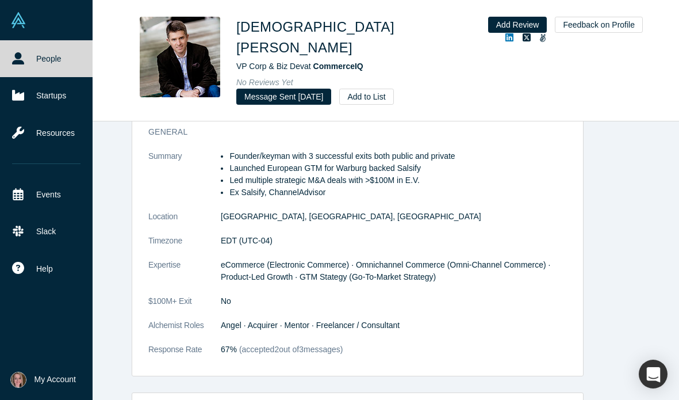
scroll to position [131, 0]
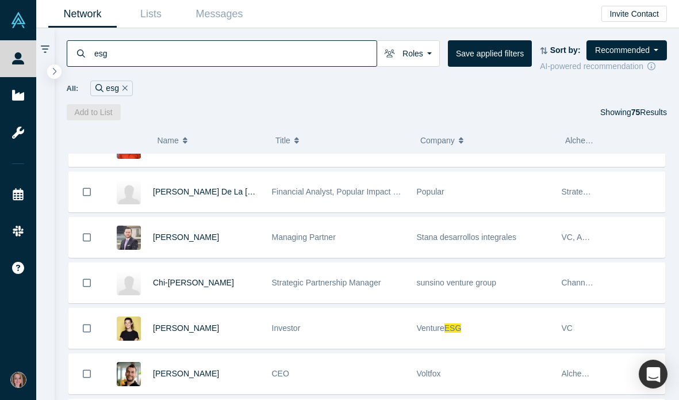
scroll to position [1074, 0]
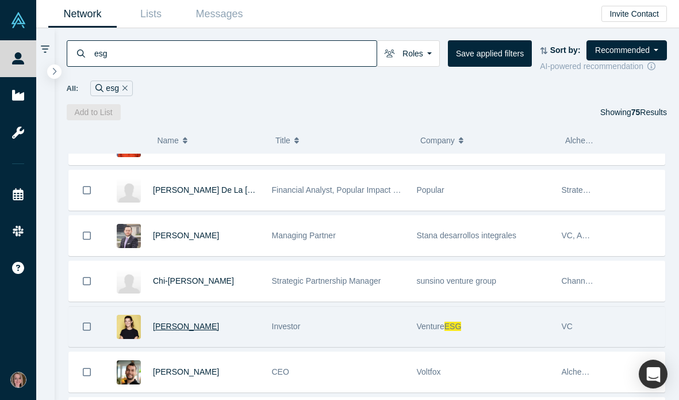
click at [198, 323] on span "[PERSON_NAME]" at bounding box center [186, 325] width 66 height 9
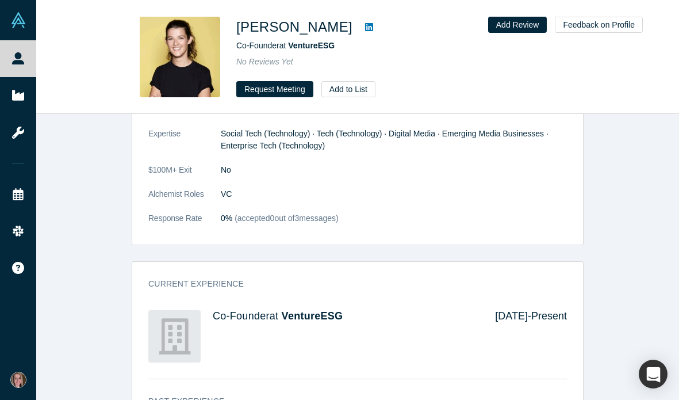
scroll to position [679, 0]
click at [285, 91] on button "Request Meeting" at bounding box center [274, 89] width 77 height 16
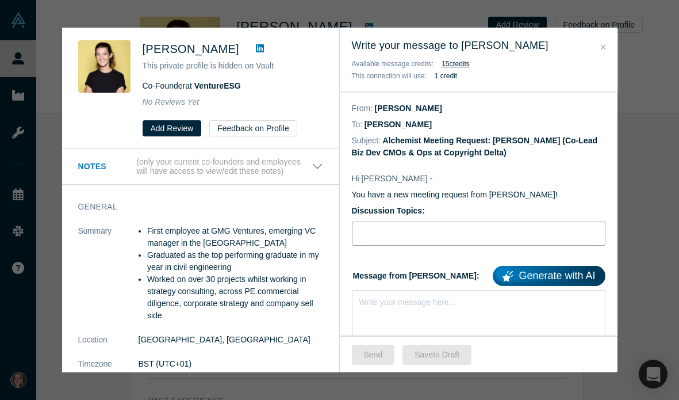
click at [419, 223] on input "Discussion Topics:" at bounding box center [479, 233] width 254 height 24
type input "Stripe for IP, AI & ESG"
click at [388, 305] on div "rdw-editor" at bounding box center [479, 300] width 238 height 12
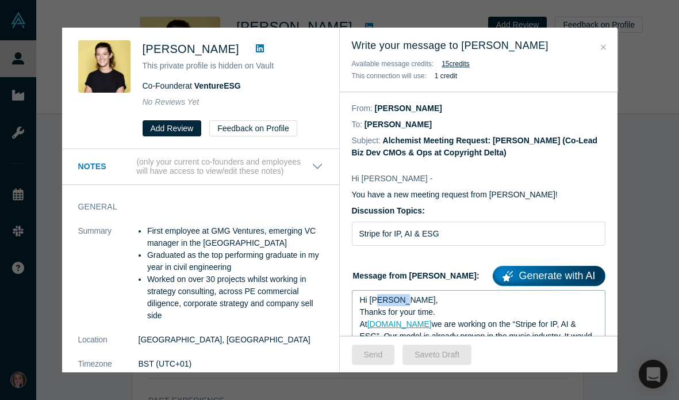
drag, startPoint x: 396, startPoint y: 298, endPoint x: 381, endPoint y: 298, distance: 14.9
click at [381, 298] on span "Hi [PERSON_NAME]," at bounding box center [399, 299] width 78 height 9
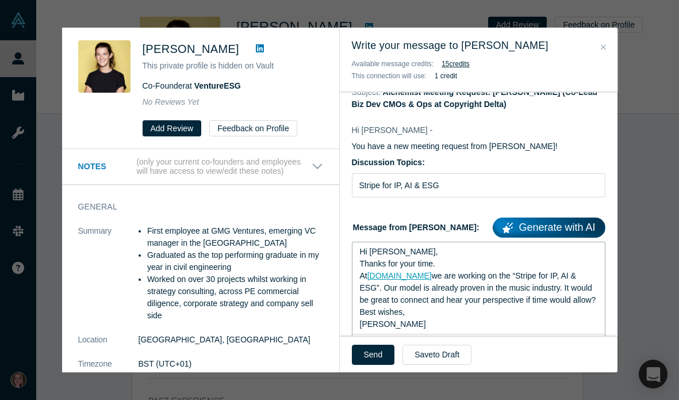
scroll to position [67, 0]
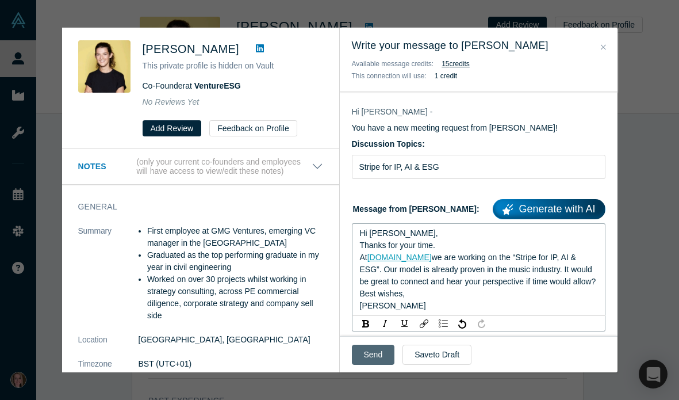
click at [382, 351] on button "Send" at bounding box center [373, 354] width 43 height 20
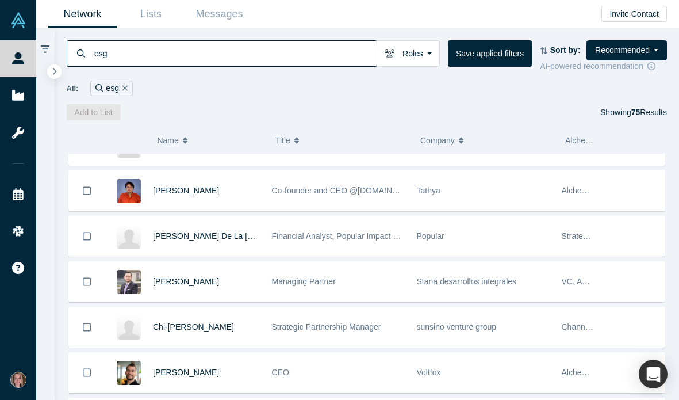
scroll to position [1029, 0]
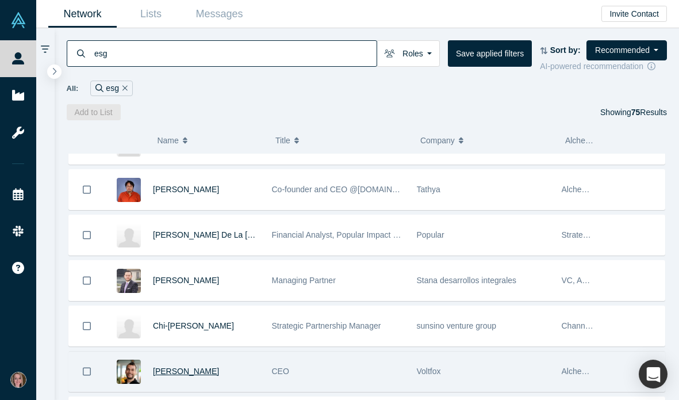
click at [182, 371] on span "[PERSON_NAME]" at bounding box center [186, 370] width 66 height 9
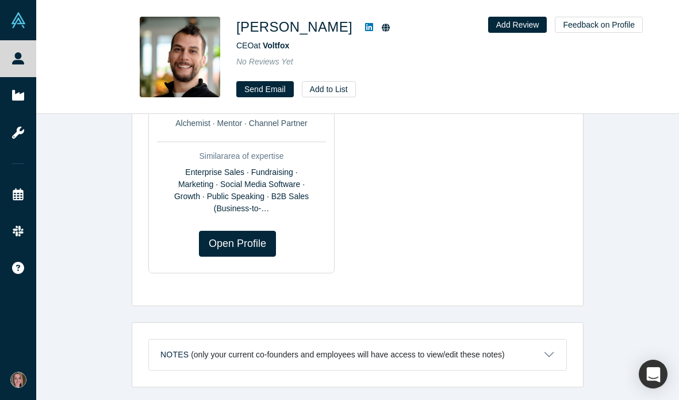
scroll to position [168, 0]
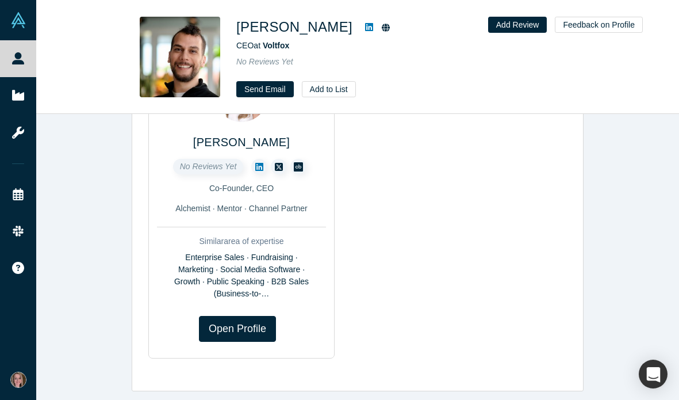
click at [365, 30] on icon at bounding box center [369, 27] width 8 height 8
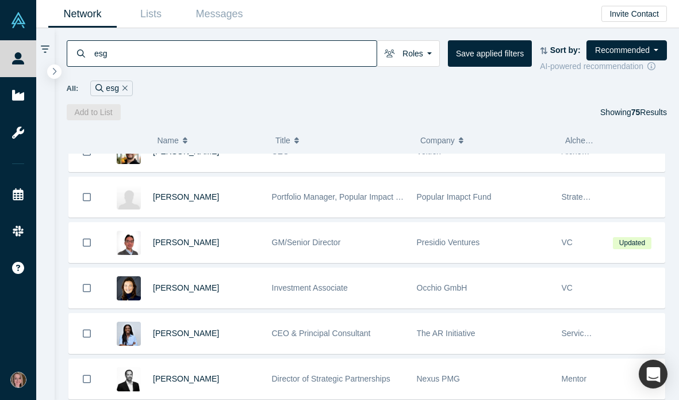
scroll to position [1275, 0]
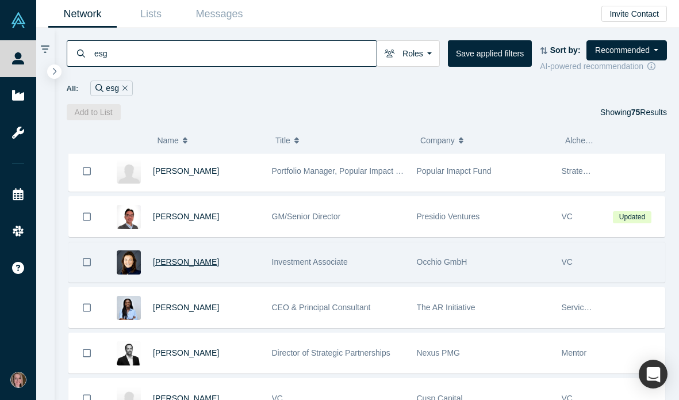
click at [199, 260] on span "[PERSON_NAME]" at bounding box center [186, 261] width 66 height 9
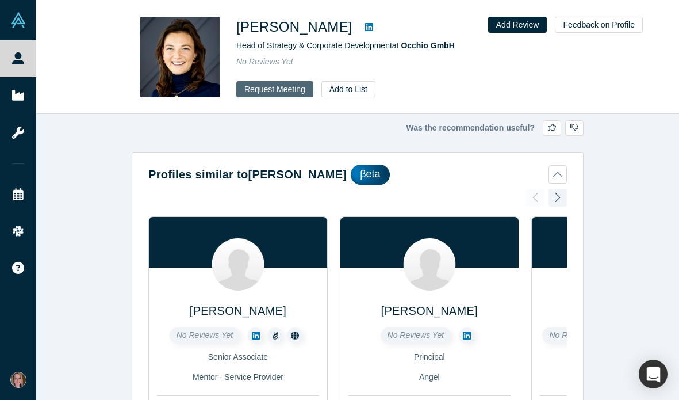
click at [273, 90] on button "Request Meeting" at bounding box center [274, 89] width 77 height 16
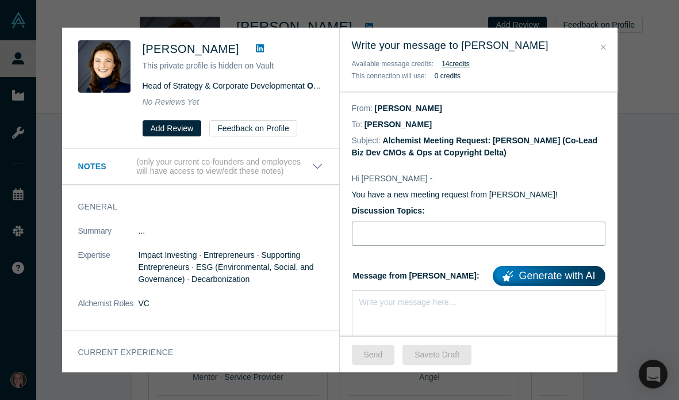
click at [392, 230] on input "Discussion Topics:" at bounding box center [479, 233] width 254 height 24
type input "Stripe for IP, AI & ESG"
click at [383, 308] on div "Write your message here..." at bounding box center [479, 330] width 254 height 80
click at [366, 300] on div "rdw-editor" at bounding box center [479, 300] width 238 height 12
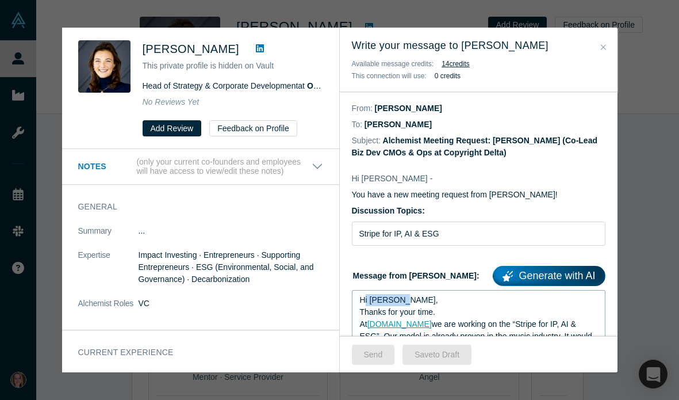
drag, startPoint x: 401, startPoint y: 298, endPoint x: 365, endPoint y: 298, distance: 36.2
click at [365, 298] on div "Hi [PERSON_NAME]," at bounding box center [479, 300] width 238 height 12
click at [366, 360] on button "Send" at bounding box center [373, 354] width 43 height 20
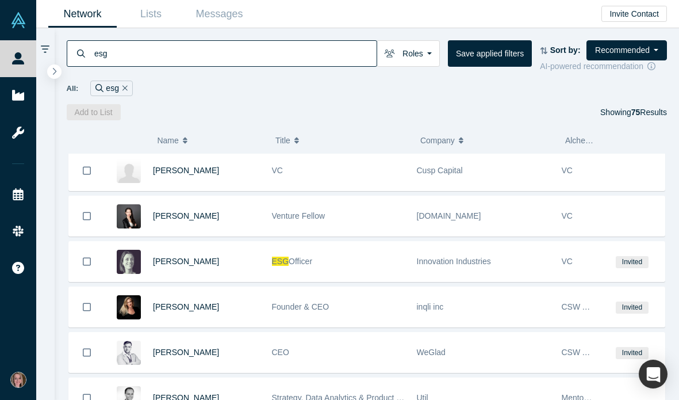
scroll to position [1465, 0]
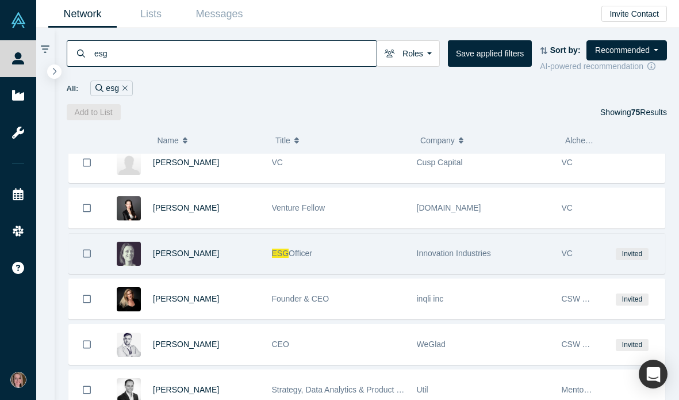
click at [199, 258] on div "[PERSON_NAME]" at bounding box center [206, 253] width 107 height 40
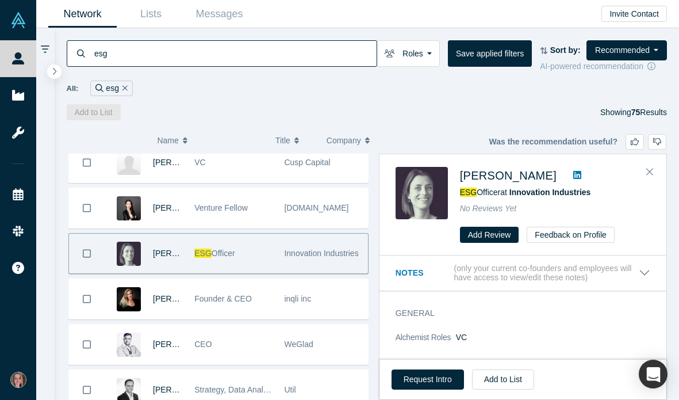
scroll to position [175, 0]
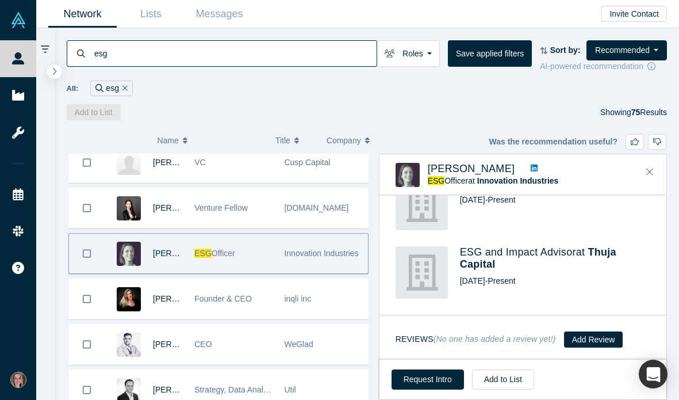
click at [154, 259] on div "[PERSON_NAME]" at bounding box center [167, 253] width 29 height 40
click at [650, 174] on icon "Close" at bounding box center [649, 171] width 7 height 10
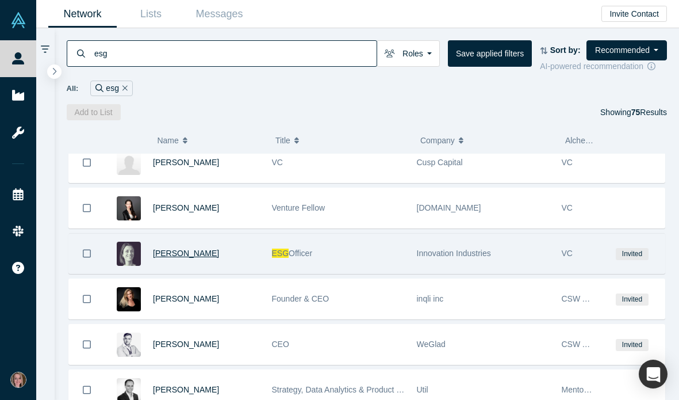
click at [189, 250] on span "[PERSON_NAME]" at bounding box center [186, 252] width 66 height 9
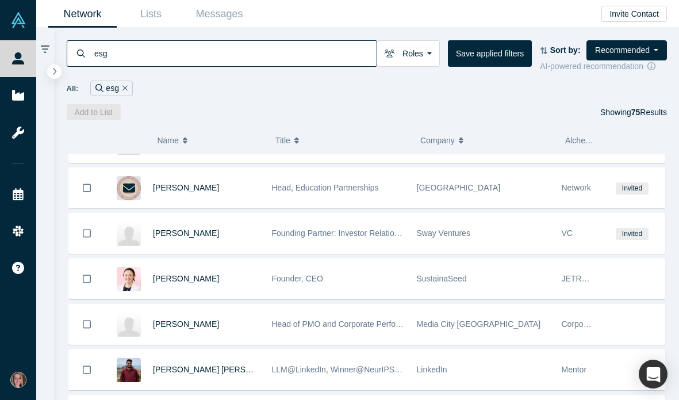
scroll to position [531, 0]
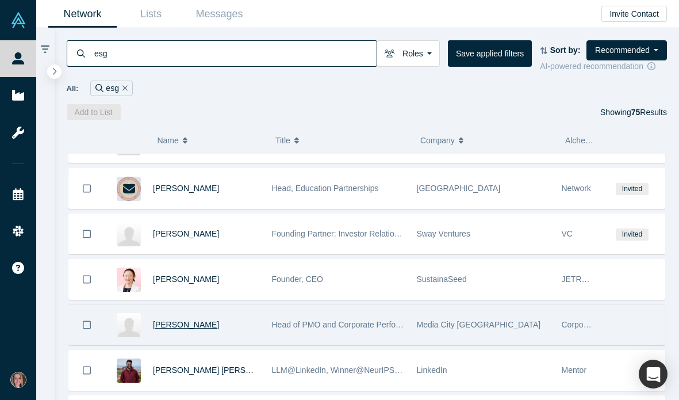
click at [205, 324] on span "[PERSON_NAME]" at bounding box center [186, 324] width 66 height 9
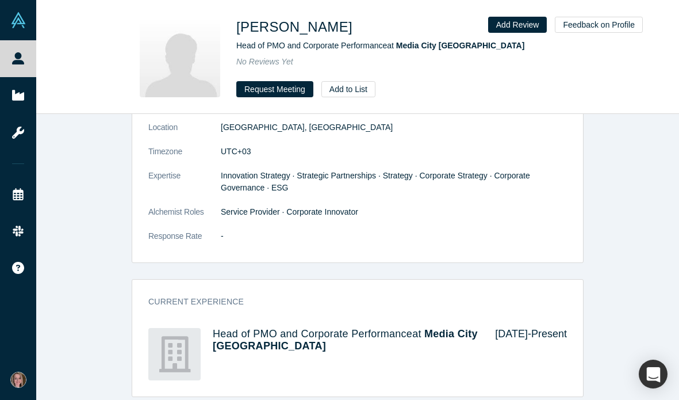
scroll to position [177, 0]
click at [293, 85] on button "Request Meeting" at bounding box center [274, 89] width 77 height 16
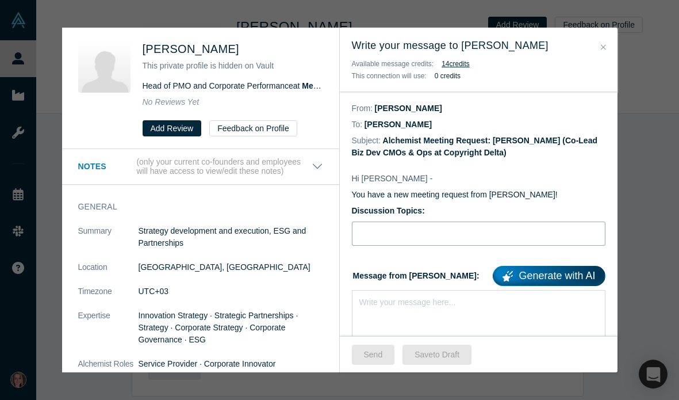
click at [370, 231] on input "Discussion Topics:" at bounding box center [479, 233] width 254 height 24
type input "Stripe for IP, AI & ESG"
click at [375, 297] on div "rdw-editor" at bounding box center [479, 300] width 238 height 12
paste div "rdw-editor"
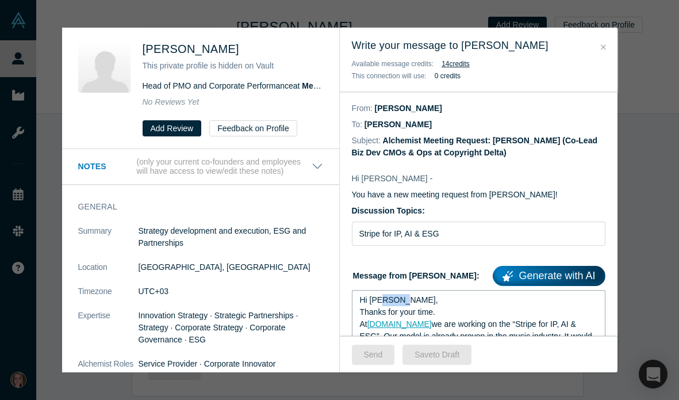
drag, startPoint x: 397, startPoint y: 299, endPoint x: 382, endPoint y: 299, distance: 15.5
click at [382, 299] on div "Hi [PERSON_NAME]," at bounding box center [479, 300] width 238 height 12
click at [360, 365] on div "Send Save to Draft" at bounding box center [479, 354] width 278 height 36
click at [367, 360] on button "Send" at bounding box center [373, 354] width 43 height 20
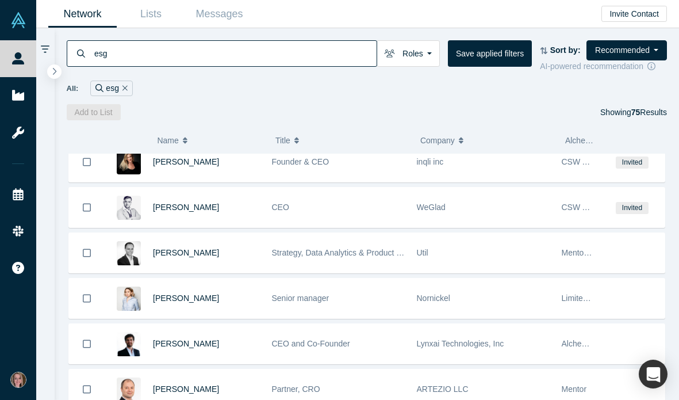
scroll to position [1579, 0]
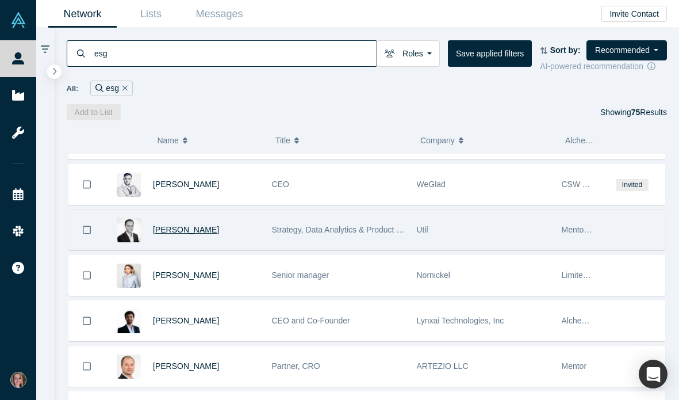
click at [183, 225] on span "[PERSON_NAME]" at bounding box center [186, 229] width 66 height 9
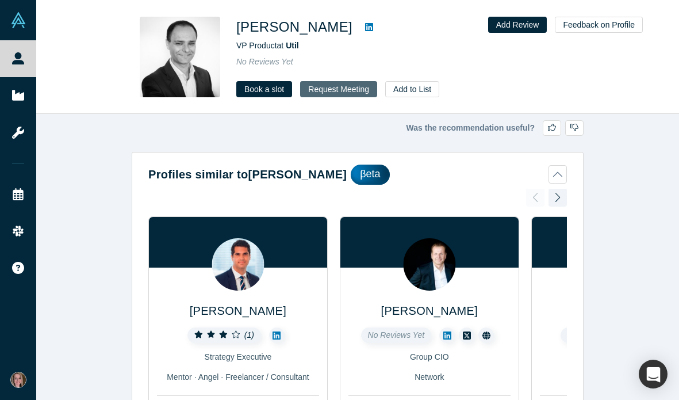
click at [328, 90] on button "Request Meeting" at bounding box center [338, 89] width 77 height 16
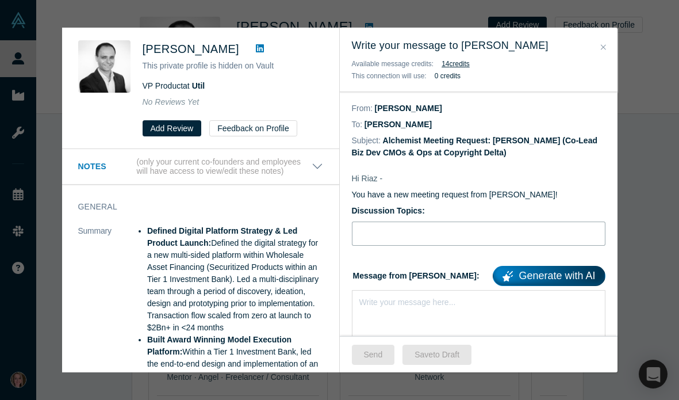
click at [396, 222] on input "Discussion Topics:" at bounding box center [479, 233] width 254 height 24
type input "Stripe for IP, AI & ESG"
click at [380, 301] on div "rdw-editor" at bounding box center [479, 300] width 238 height 12
paste div "rdw-editor"
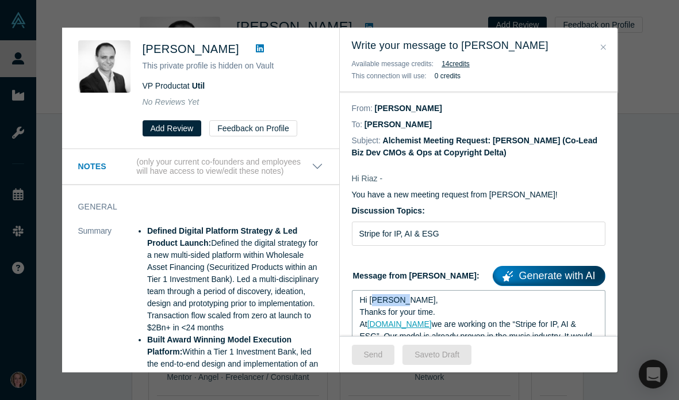
drag, startPoint x: 400, startPoint y: 299, endPoint x: 372, endPoint y: 295, distance: 27.9
click at [372, 295] on div "Hi [PERSON_NAME]," at bounding box center [479, 300] width 238 height 12
click at [377, 351] on button "Send" at bounding box center [373, 354] width 43 height 20
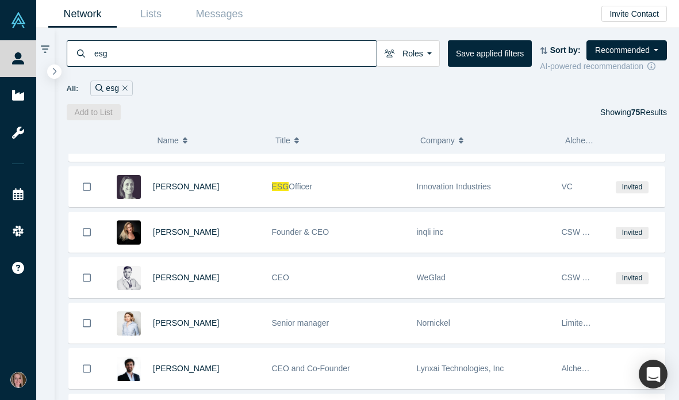
scroll to position [1590, 0]
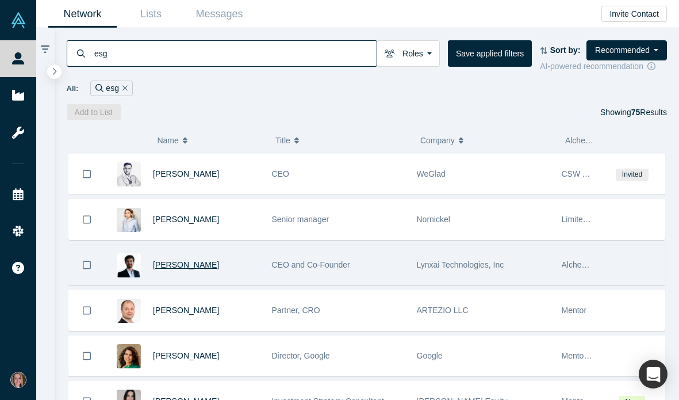
click at [197, 264] on span "[PERSON_NAME]" at bounding box center [186, 264] width 66 height 9
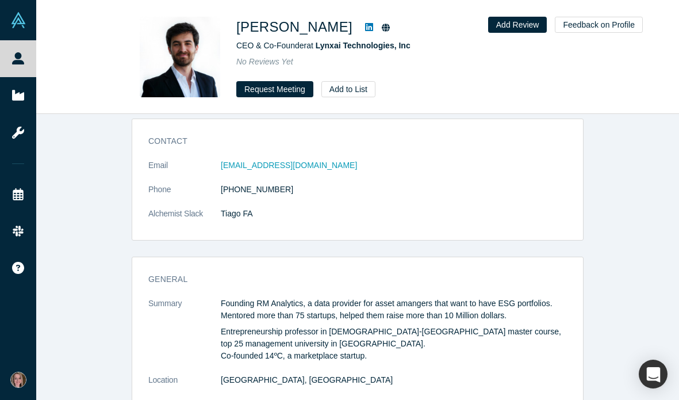
scroll to position [396, 0]
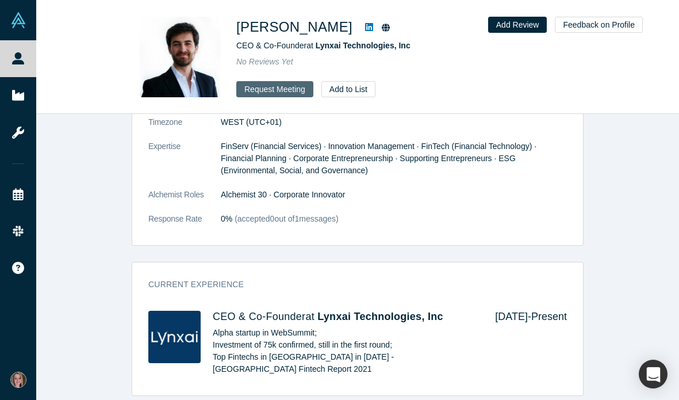
click at [285, 87] on button "Request Meeting" at bounding box center [274, 89] width 77 height 16
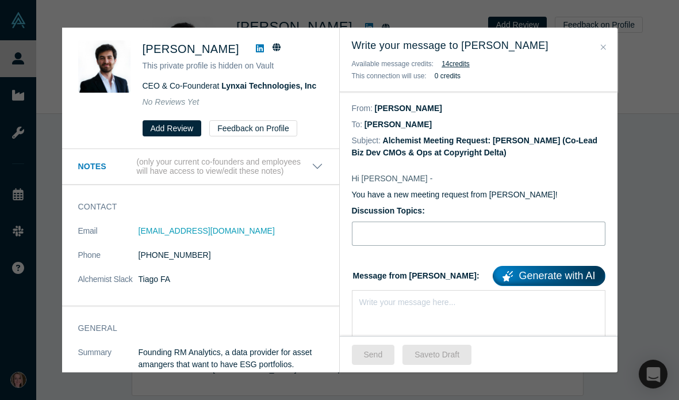
click at [421, 241] on input "Discussion Topics:" at bounding box center [479, 233] width 254 height 24
type input "Stripe for IP, AI & ESG"
click at [389, 301] on div "rdw-editor" at bounding box center [479, 300] width 238 height 12
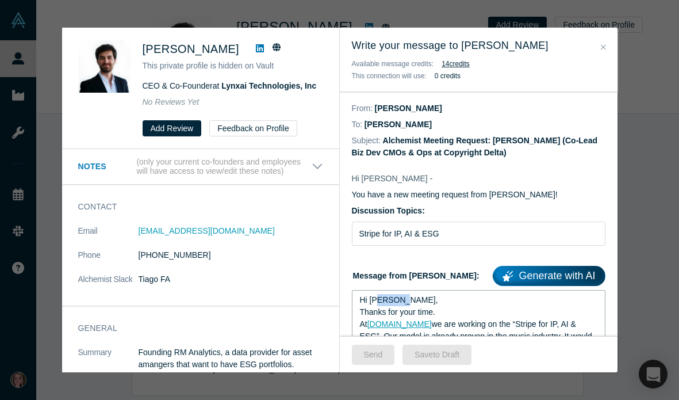
drag, startPoint x: 400, startPoint y: 300, endPoint x: 381, endPoint y: 300, distance: 19.5
click at [381, 300] on div "Hi [PERSON_NAME]," at bounding box center [479, 300] width 238 height 12
click at [374, 361] on button "Send" at bounding box center [373, 354] width 43 height 20
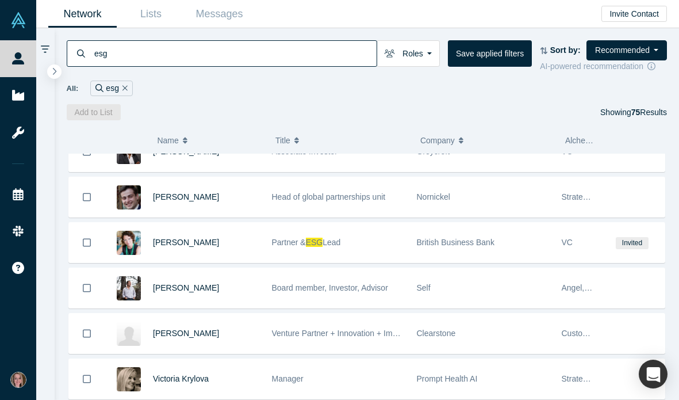
scroll to position [2035, 0]
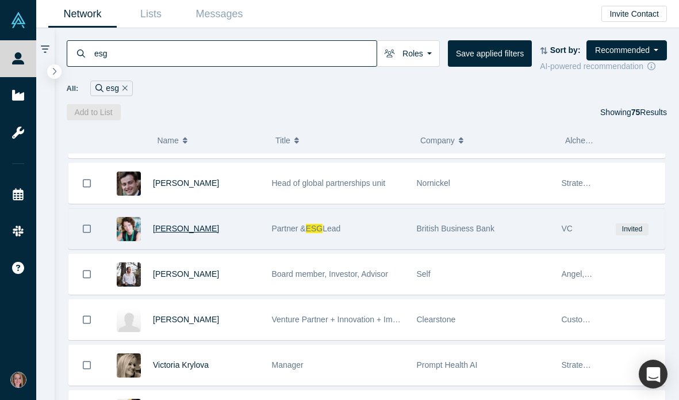
click at [182, 230] on span "[PERSON_NAME]" at bounding box center [186, 228] width 66 height 9
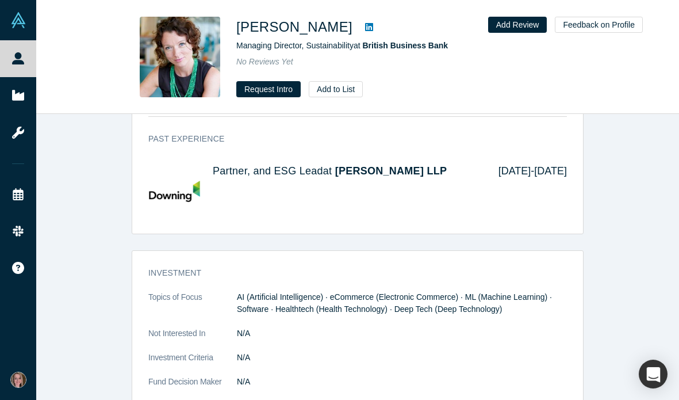
scroll to position [820, 0]
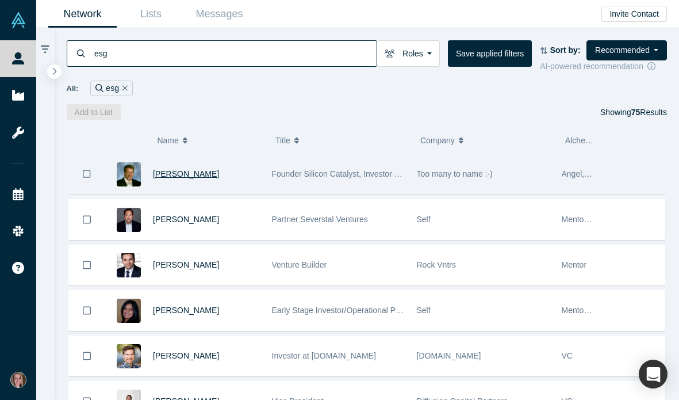
click at [189, 175] on span "[PERSON_NAME]" at bounding box center [186, 173] width 66 height 9
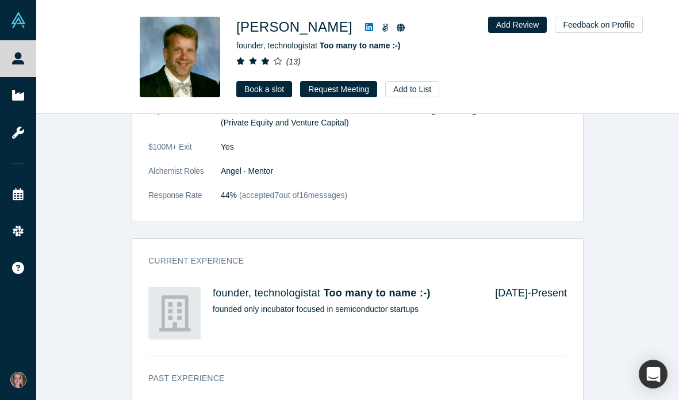
scroll to position [663, 0]
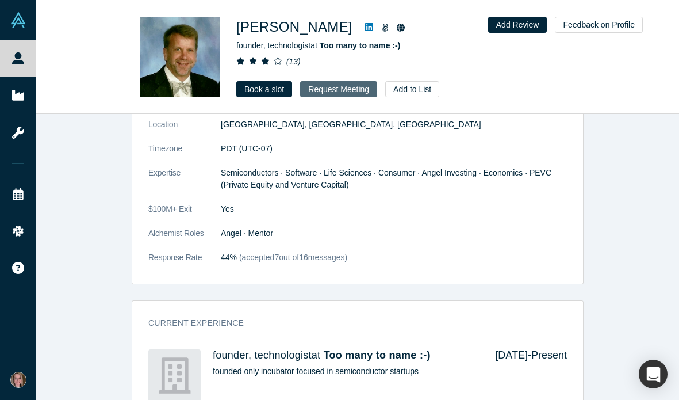
click at [357, 93] on button "Request Meeting" at bounding box center [338, 89] width 77 height 16
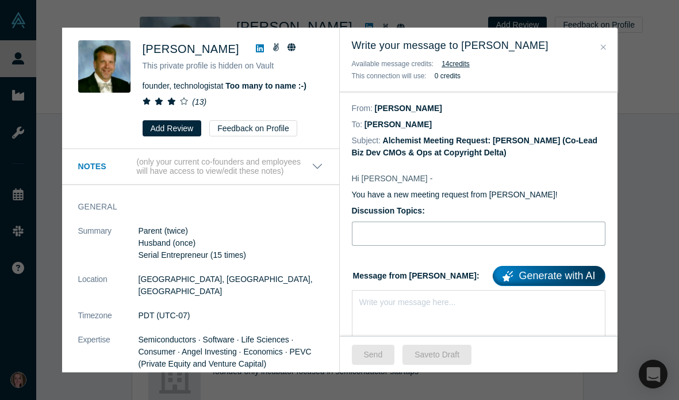
click at [413, 236] on input "Discussion Topics:" at bounding box center [479, 233] width 254 height 24
type input "Stripe for IP, AI & ESG"
click at [380, 304] on div "rdw-editor" at bounding box center [479, 300] width 238 height 12
paste div "rdw-editor"
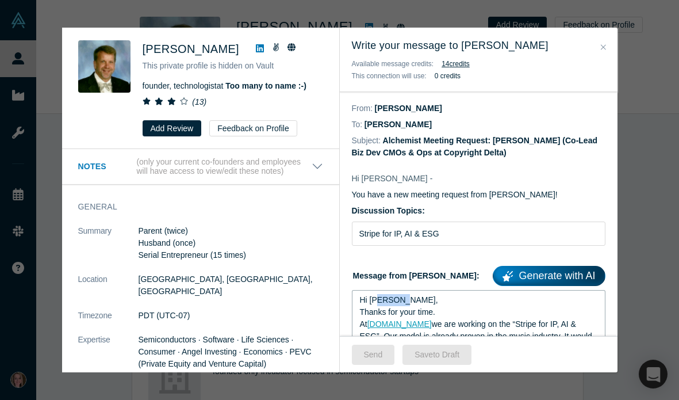
drag, startPoint x: 400, startPoint y: 298, endPoint x: 378, endPoint y: 298, distance: 21.3
click at [378, 298] on div "Hi [PERSON_NAME]," at bounding box center [479, 300] width 238 height 12
click at [383, 352] on button "Send" at bounding box center [373, 354] width 43 height 20
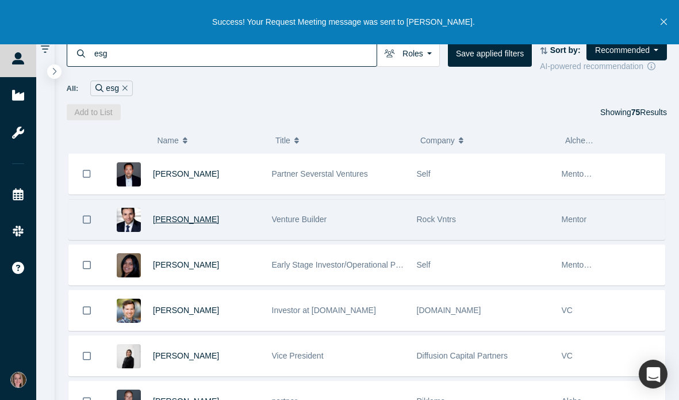
click at [206, 223] on span "[PERSON_NAME]" at bounding box center [186, 218] width 66 height 9
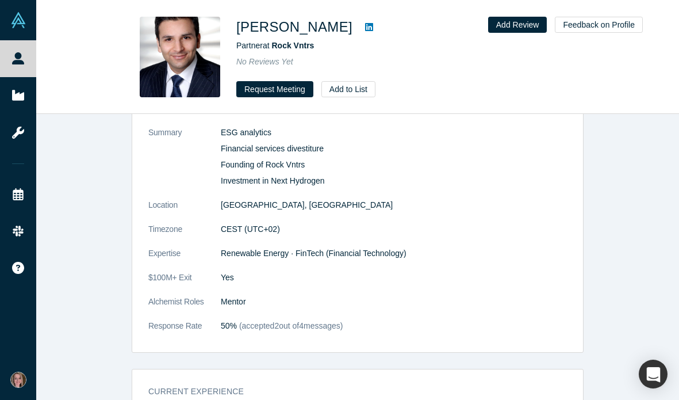
scroll to position [149, 0]
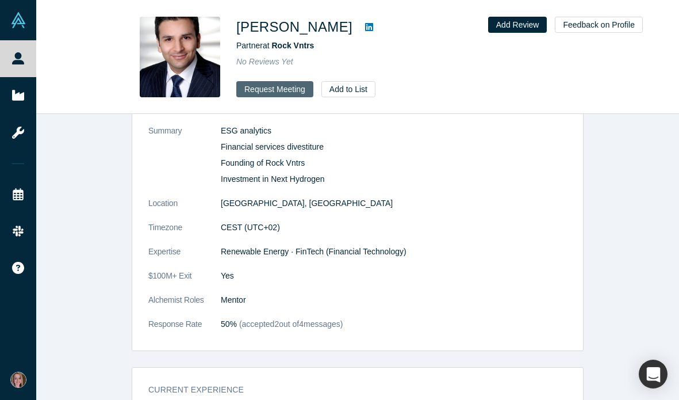
click at [269, 96] on button "Request Meeting" at bounding box center [274, 89] width 77 height 16
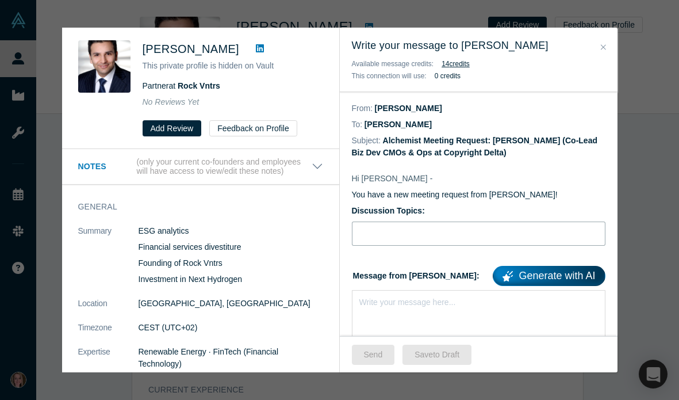
click at [390, 236] on input "Discussion Topics:" at bounding box center [479, 233] width 254 height 24
type input "Stripe for IP, AI & ESG"
click at [371, 305] on div "rdw-editor" at bounding box center [479, 300] width 238 height 12
paste div "rdw-editor"
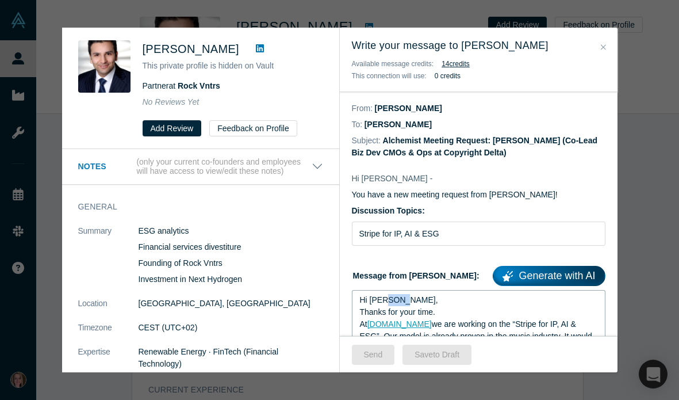
drag, startPoint x: 401, startPoint y: 300, endPoint x: 384, endPoint y: 300, distance: 16.7
click at [384, 300] on div "Hi [PERSON_NAME]," at bounding box center [479, 300] width 238 height 12
click at [386, 352] on button "Send" at bounding box center [373, 354] width 43 height 20
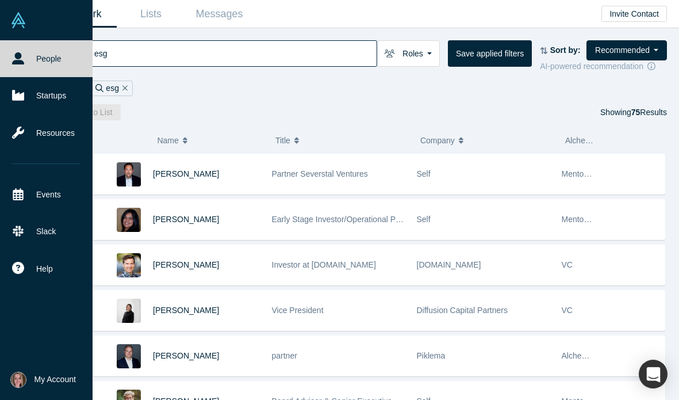
click at [20, 62] on icon at bounding box center [18, 58] width 12 height 12
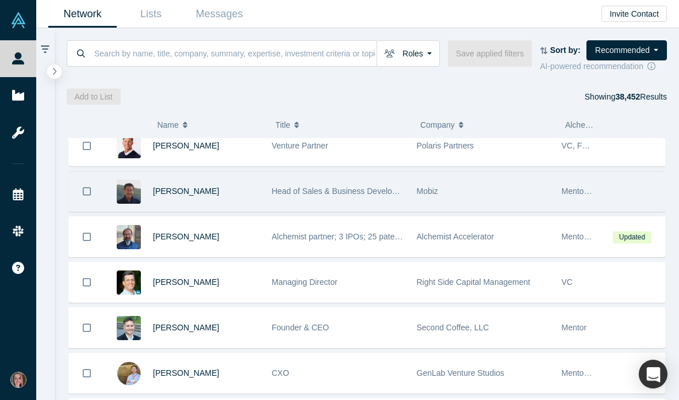
scroll to position [104, 0]
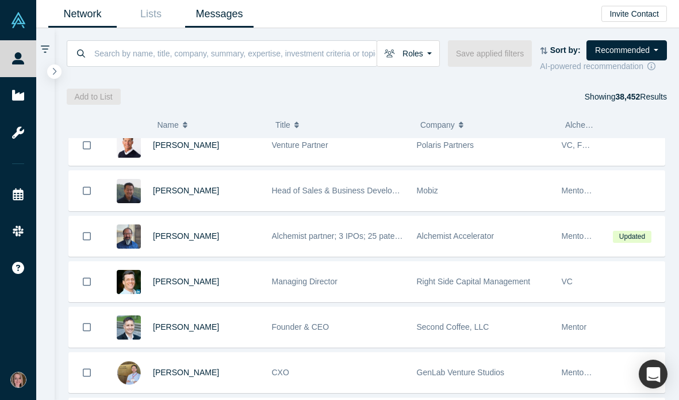
click at [224, 16] on link "Messages" at bounding box center [219, 14] width 68 height 27
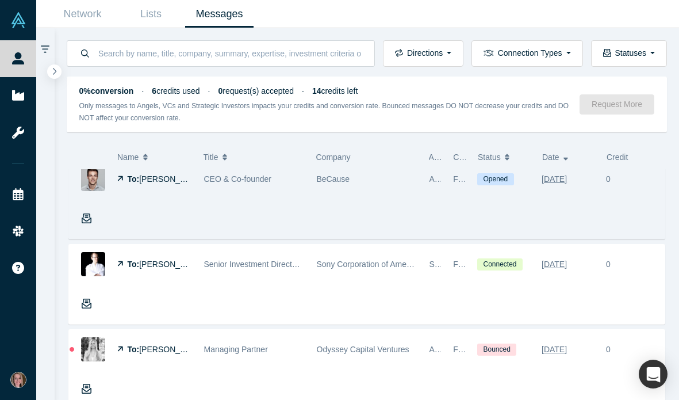
scroll to position [946, 0]
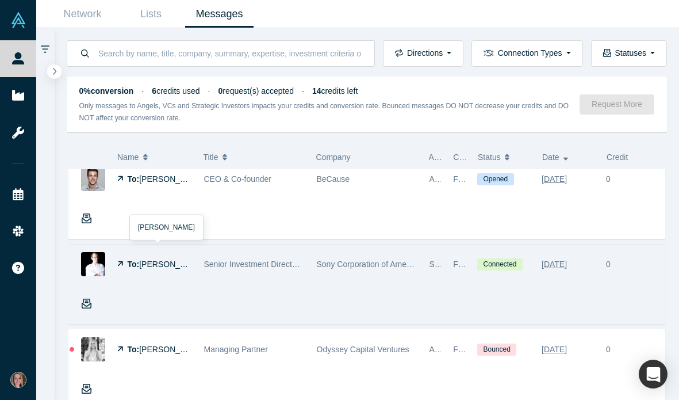
click at [163, 263] on span "[PERSON_NAME]" at bounding box center [172, 263] width 66 height 9
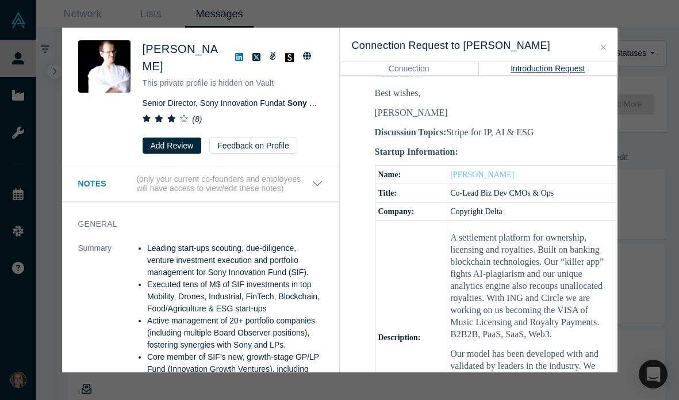
scroll to position [425, 0]
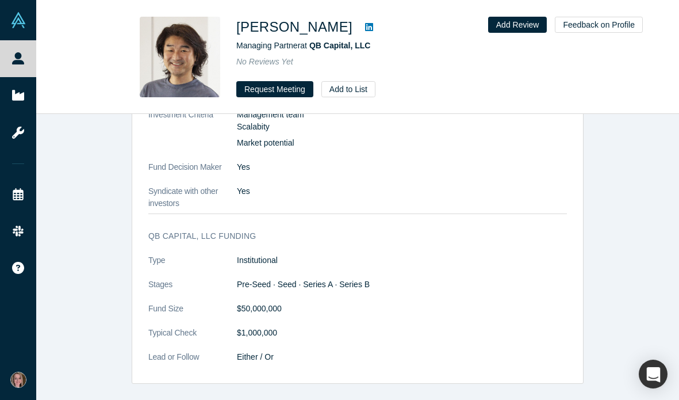
scroll to position [1052, 0]
click at [278, 92] on button "Request Meeting" at bounding box center [274, 89] width 77 height 16
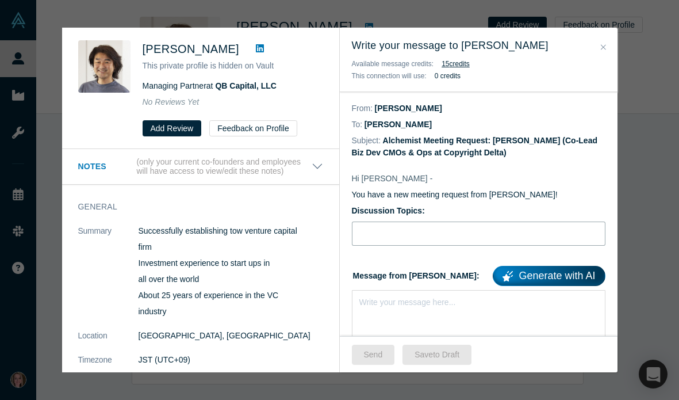
click at [383, 229] on input "Discussion Topics:" at bounding box center [479, 233] width 254 height 24
type input "Stripe for IP, AI & ESG"
click at [382, 298] on div "rdw-editor" at bounding box center [479, 300] width 238 height 12
paste div "rdw-editor"
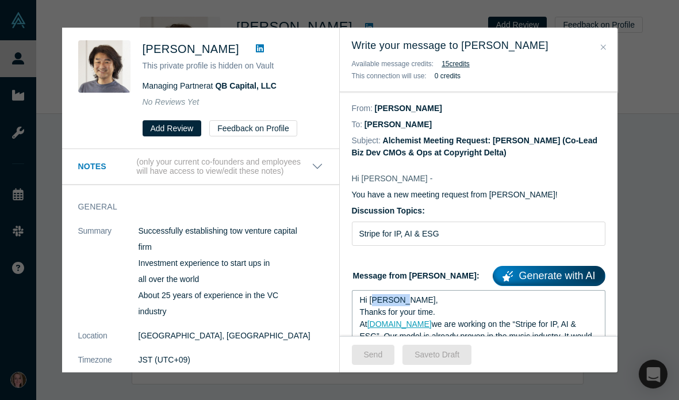
drag, startPoint x: 401, startPoint y: 299, endPoint x: 374, endPoint y: 299, distance: 27.6
click at [374, 299] on div "Hi [PERSON_NAME]," at bounding box center [479, 300] width 238 height 12
click at [380, 356] on button "Send" at bounding box center [373, 354] width 43 height 20
